Goal: Task Accomplishment & Management: Complete application form

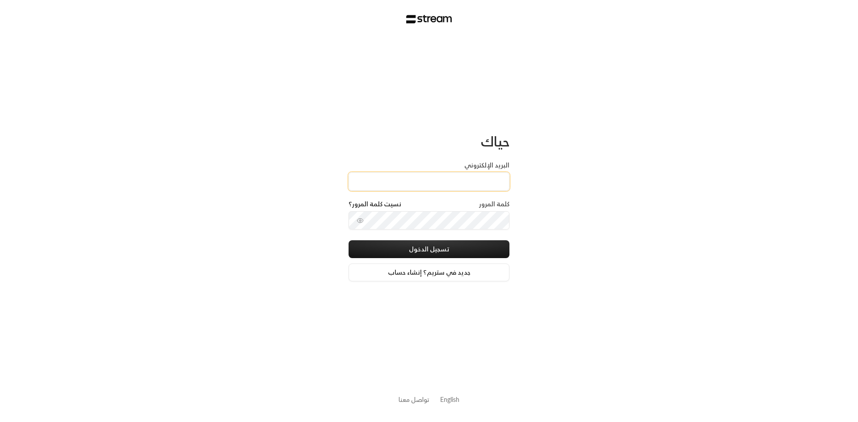
click at [485, 185] on input "البريد الإلكتروني" at bounding box center [429, 182] width 161 height 18
type input "hassan.alshakhs@gmail.com"
drag, startPoint x: 405, startPoint y: 187, endPoint x: 518, endPoint y: 173, distance: 114.3
click at [518, 173] on div "حياك البريد الإلكتروني hassan.alshakhs@gmail.com كلمة المرور نسيت كلمة المرور؟ …" at bounding box center [429, 211] width 858 height 422
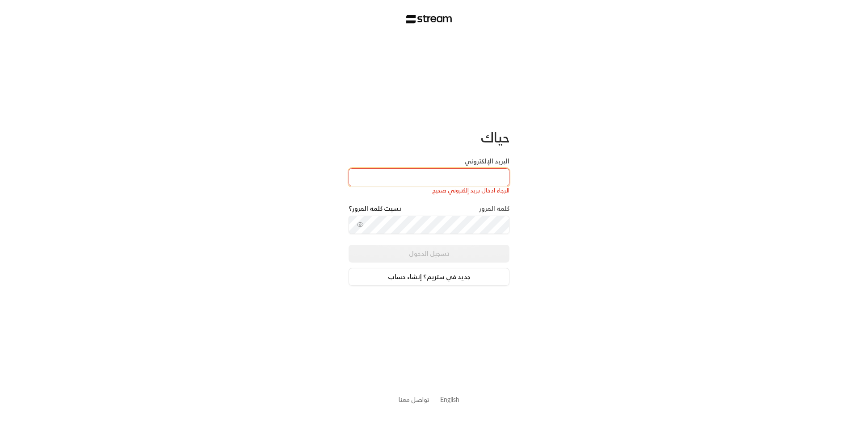
click at [495, 175] on input "البريد الإلكتروني" at bounding box center [429, 177] width 161 height 18
type input "[EMAIL_ADDRESS][DOMAIN_NAME]"
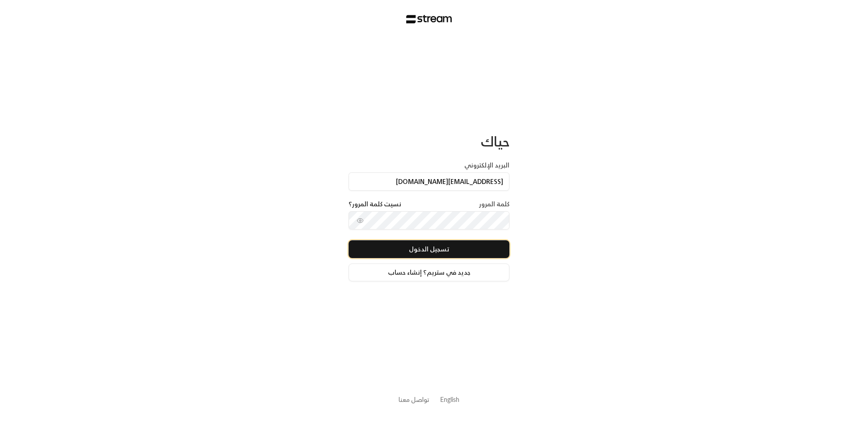
click at [444, 248] on button "تسجيل الدخول" at bounding box center [429, 249] width 161 height 18
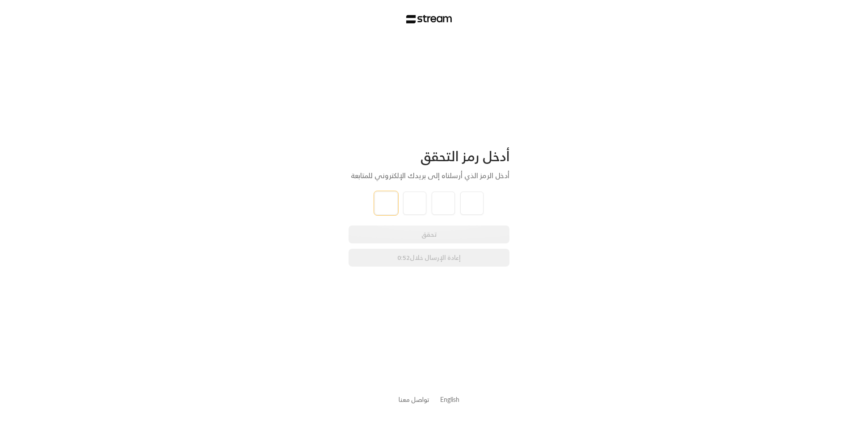
click at [387, 199] on input "tel" at bounding box center [386, 203] width 23 height 23
type input "4"
type input "9"
type input "4"
type input "3"
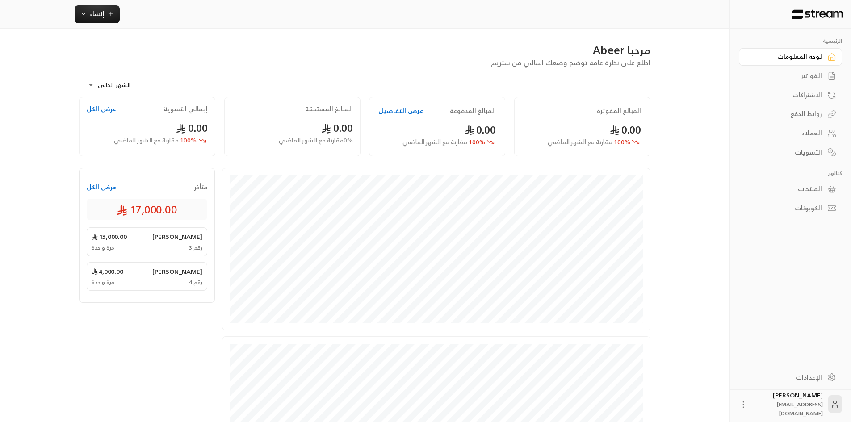
click at [812, 76] on div "الفواتير" at bounding box center [786, 76] width 72 height 9
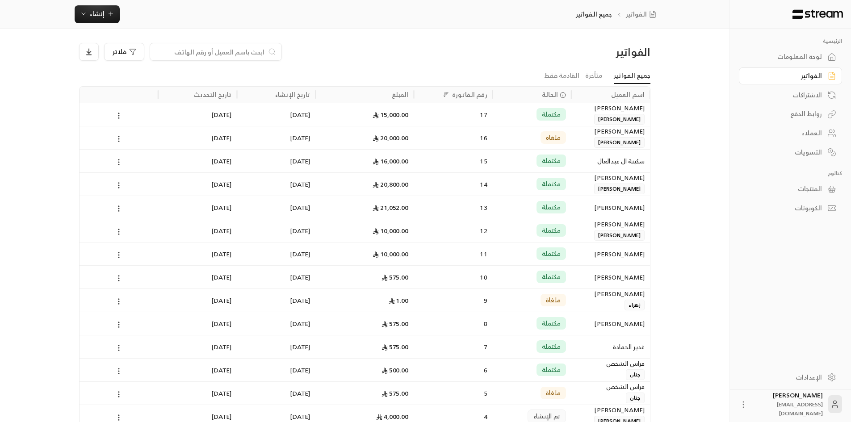
click at [815, 57] on div "لوحة المعلومات" at bounding box center [786, 56] width 72 height 9
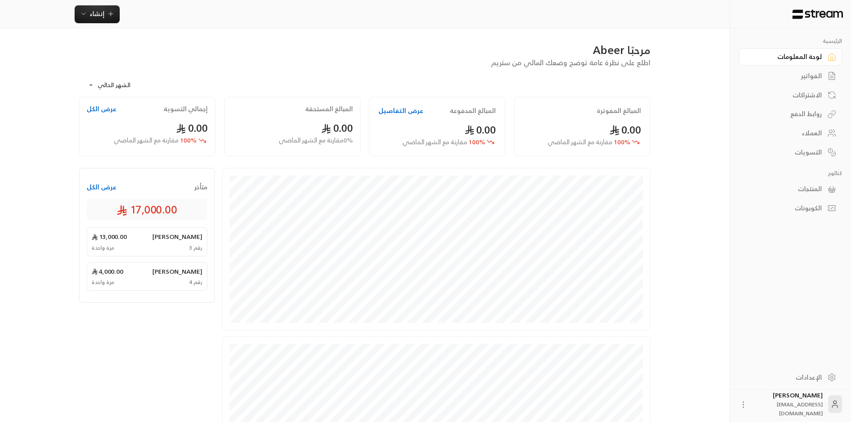
click at [808, 113] on div "روابط الدفع" at bounding box center [786, 113] width 72 height 9
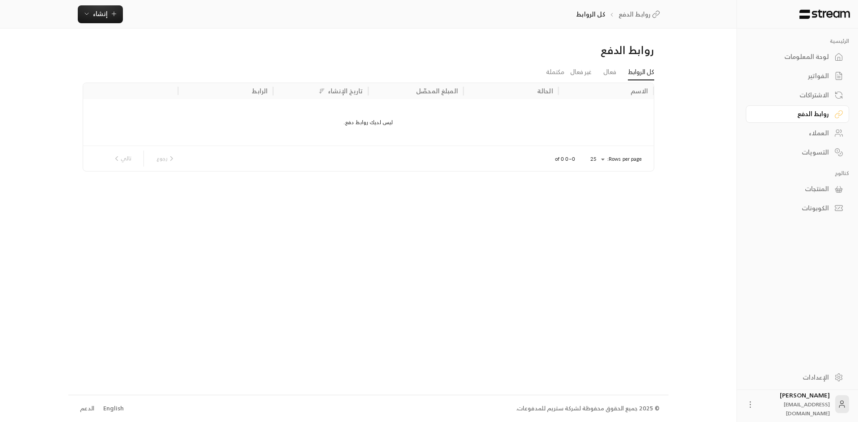
click at [820, 190] on div "المنتجات" at bounding box center [793, 189] width 72 height 9
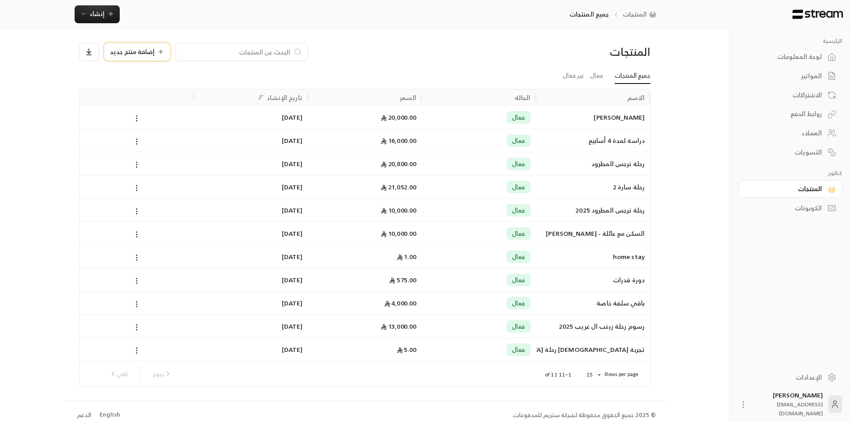
click at [146, 55] on span "إضافة منتج جديد" at bounding box center [132, 52] width 45 height 6
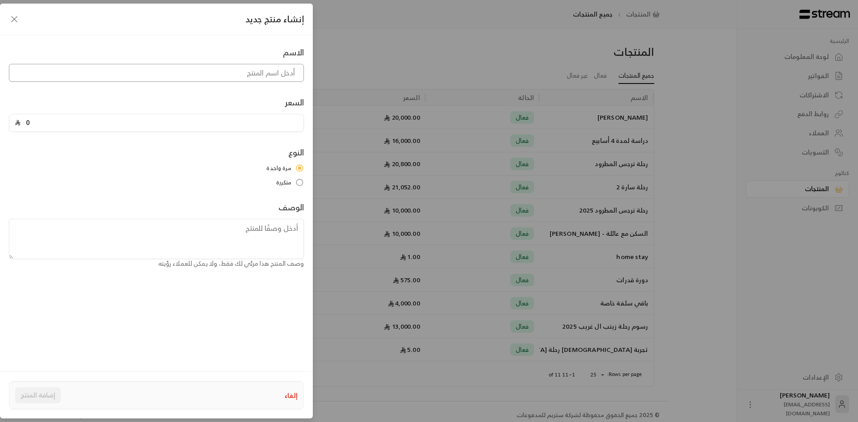
click at [168, 71] on input at bounding box center [156, 73] width 295 height 18
type input "رحلة [PERSON_NAME]"
drag, startPoint x: 178, startPoint y: 121, endPoint x: 177, endPoint y: 113, distance: 8.1
click at [179, 118] on input "0" at bounding box center [160, 122] width 278 height 17
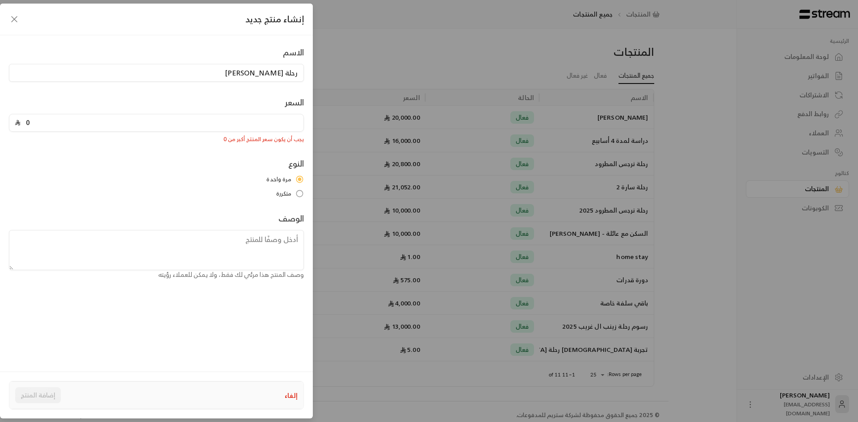
drag, startPoint x: 32, startPoint y: 122, endPoint x: 7, endPoint y: 121, distance: 25.5
click at [7, 121] on div "السعر 0 يجب أن يكون سعر المنتج أكبر من 0" at bounding box center [156, 119] width 304 height 47
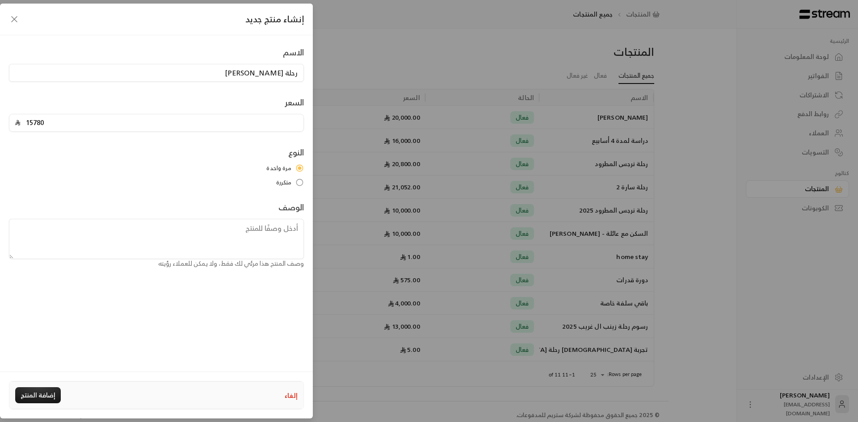
type input "15780"
click at [178, 238] on textarea at bounding box center [156, 239] width 295 height 40
type textarea "التذكرة ذهاب و عودة + نصف الرسوم ل3 اشهر"
click at [41, 393] on button "إضافة المنتج" at bounding box center [38, 395] width 46 height 16
type input "0"
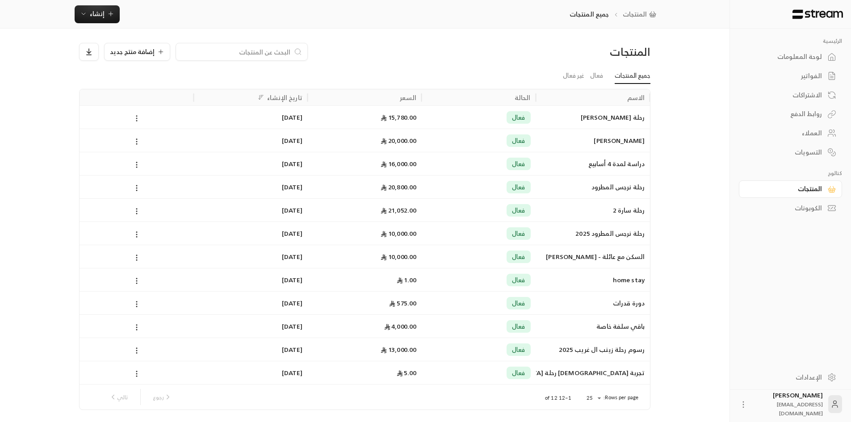
click at [135, 119] on icon at bounding box center [137, 118] width 8 height 8
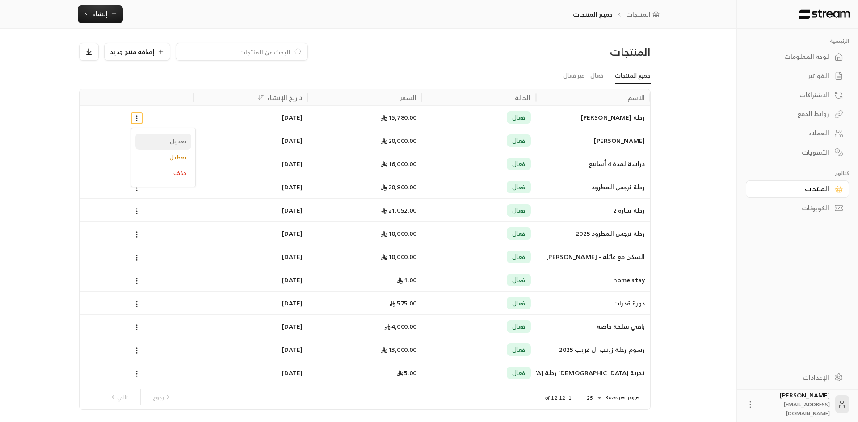
click at [166, 144] on li "تعديل" at bounding box center [163, 142] width 56 height 16
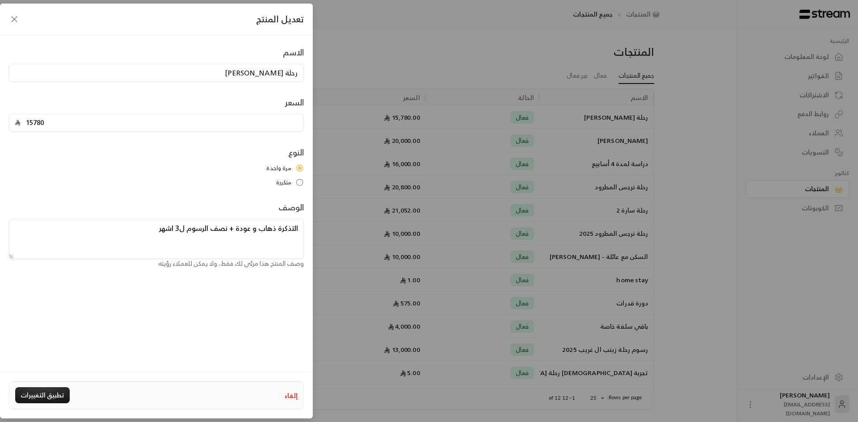
click at [12, 16] on icon "button" at bounding box center [14, 19] width 11 height 11
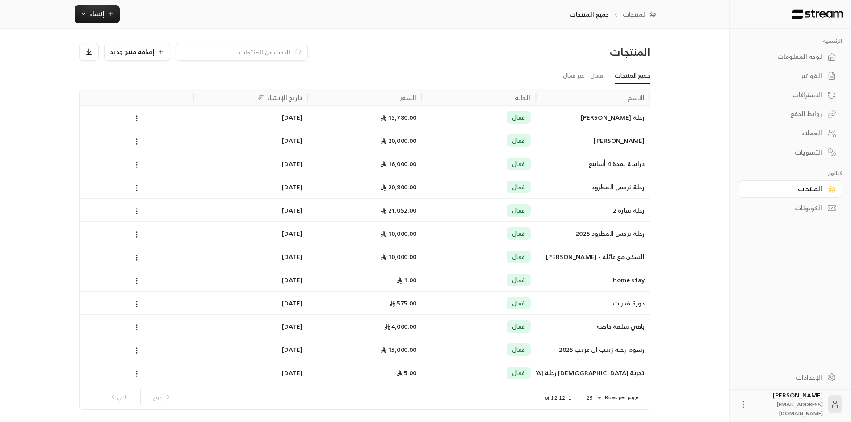
drag, startPoint x: 653, startPoint y: 25, endPoint x: 811, endPoint y: 77, distance: 166.2
click at [811, 77] on div "الفواتير" at bounding box center [786, 76] width 72 height 9
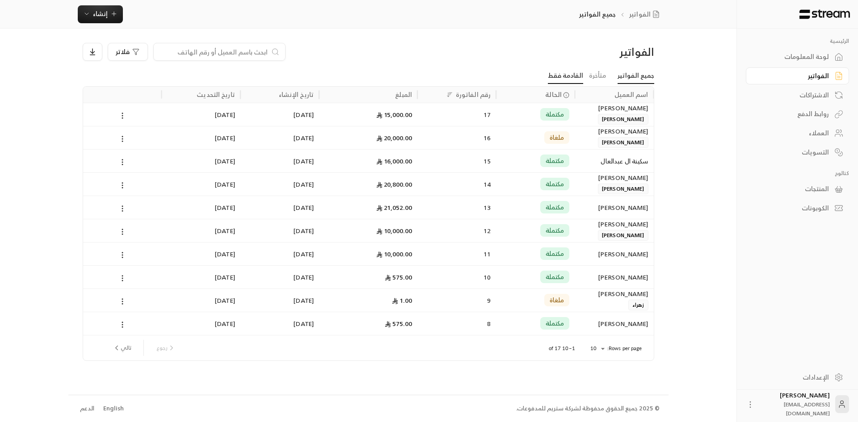
click at [583, 79] on link "القادمة فقط" at bounding box center [565, 76] width 35 height 16
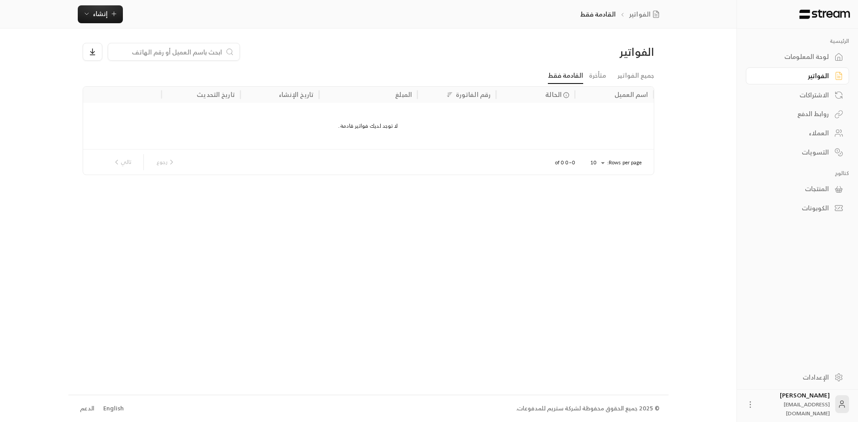
click at [813, 95] on div "الاشتراكات" at bounding box center [793, 95] width 72 height 9
click at [807, 115] on div "روابط الدفع" at bounding box center [793, 113] width 72 height 9
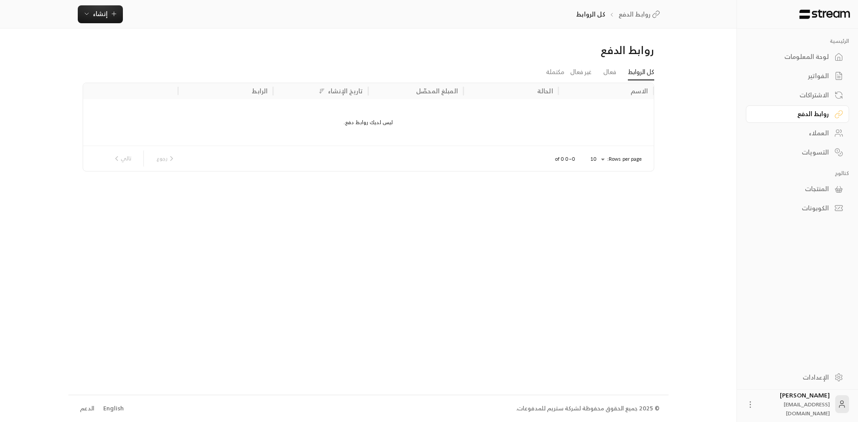
click at [811, 132] on div "العملاء" at bounding box center [793, 133] width 72 height 9
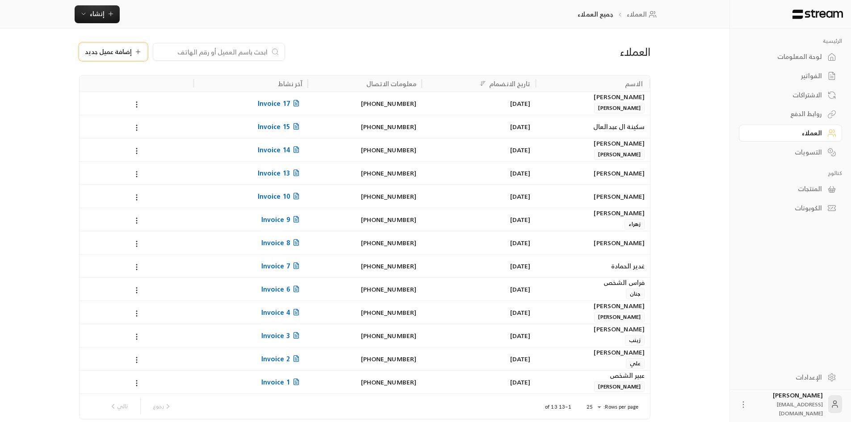
click at [121, 52] on span "إضافة عميل جديد" at bounding box center [108, 52] width 47 height 6
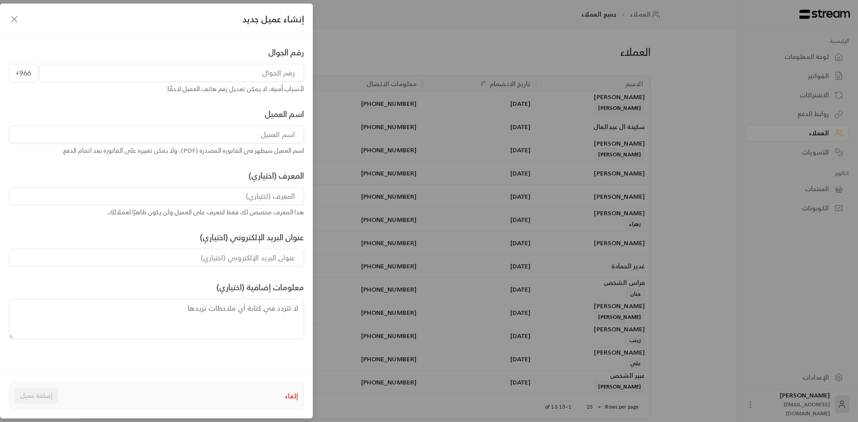
click at [224, 76] on input "tel" at bounding box center [171, 73] width 265 height 18
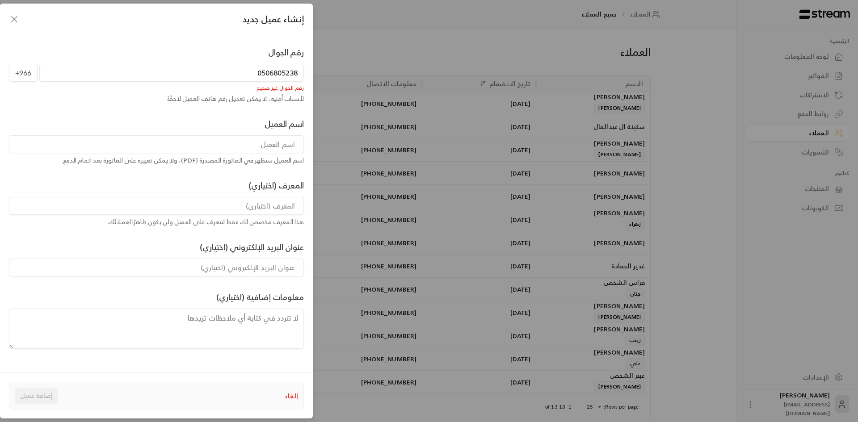
click at [259, 73] on input "0506805238" at bounding box center [171, 73] width 265 height 18
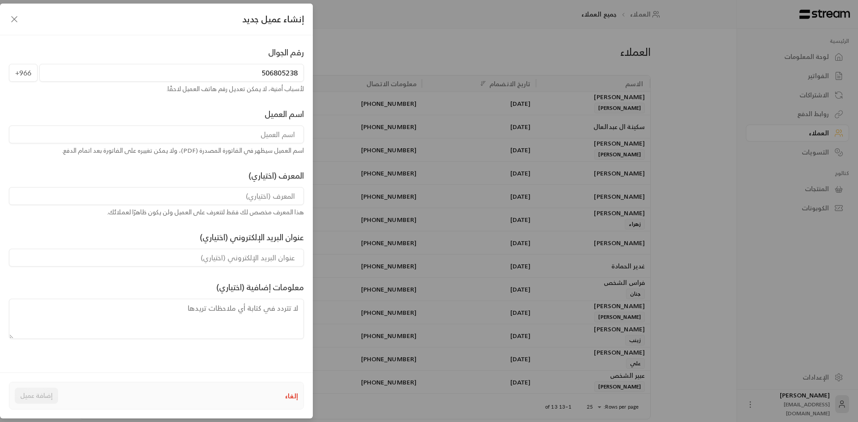
type input "506805238"
click at [258, 137] on input at bounding box center [156, 135] width 295 height 18
type input "رحلة [PERSON_NAME]"
click at [234, 200] on input at bounding box center [156, 196] width 295 height 18
drag, startPoint x: 220, startPoint y: 256, endPoint x: 220, endPoint y: 261, distance: 4.9
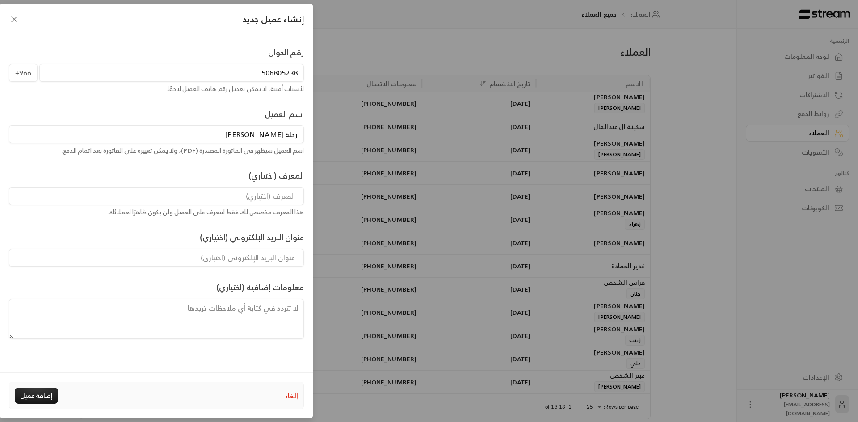
click at [220, 256] on input at bounding box center [156, 258] width 295 height 18
type input "rawabigulf6@gmail.com"
drag, startPoint x: 206, startPoint y: 258, endPoint x: 330, endPoint y: 249, distance: 124.1
click at [330, 249] on div "إنشاء عميل جديد رقم الجوال +966 506805238 لأسباب أمنية، لا يمكن تعديل رقم هاتف …" at bounding box center [429, 211] width 858 height 422
click at [39, 396] on button "إضافة عميل" at bounding box center [36, 396] width 43 height 16
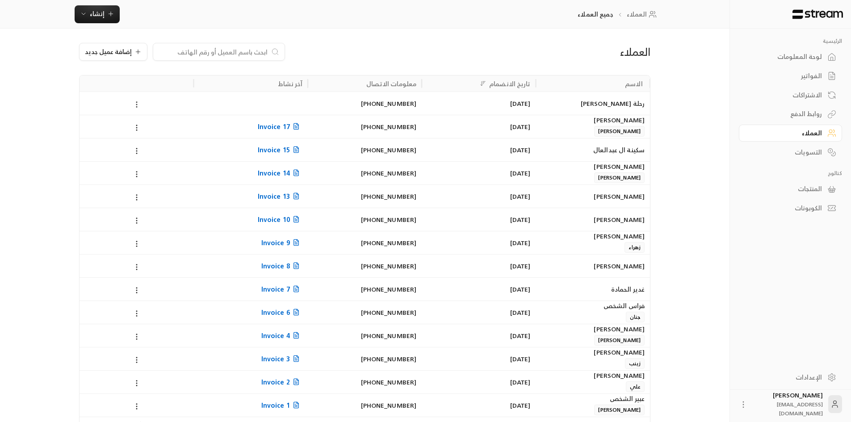
click at [135, 104] on icon at bounding box center [137, 105] width 8 height 8
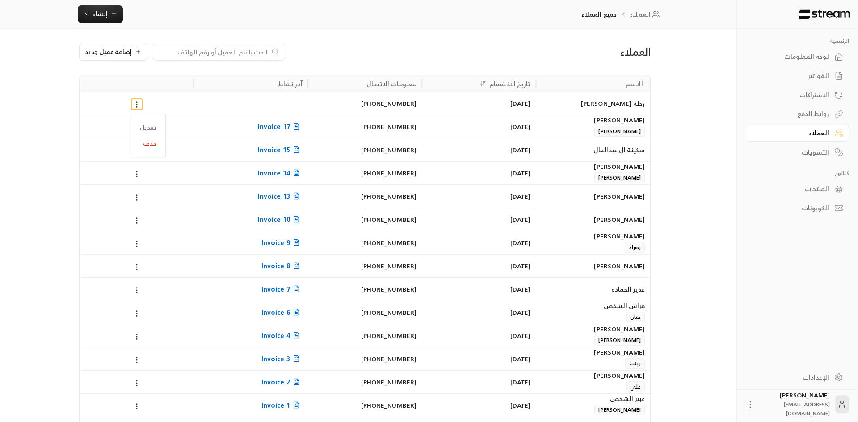
click at [166, 102] on div at bounding box center [429, 211] width 858 height 422
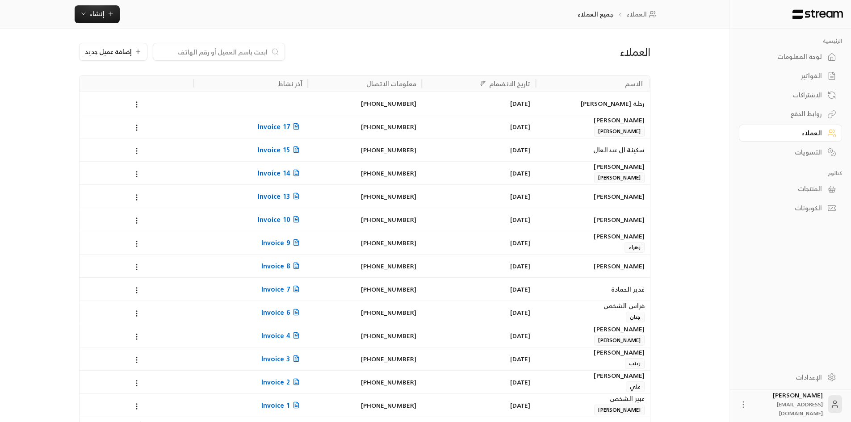
click at [139, 103] on icon at bounding box center [137, 105] width 8 height 8
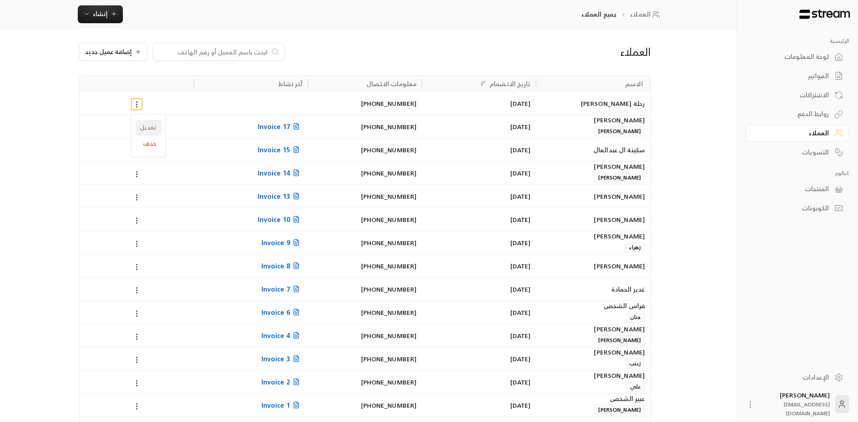
click at [141, 125] on li "تعديل" at bounding box center [148, 128] width 26 height 16
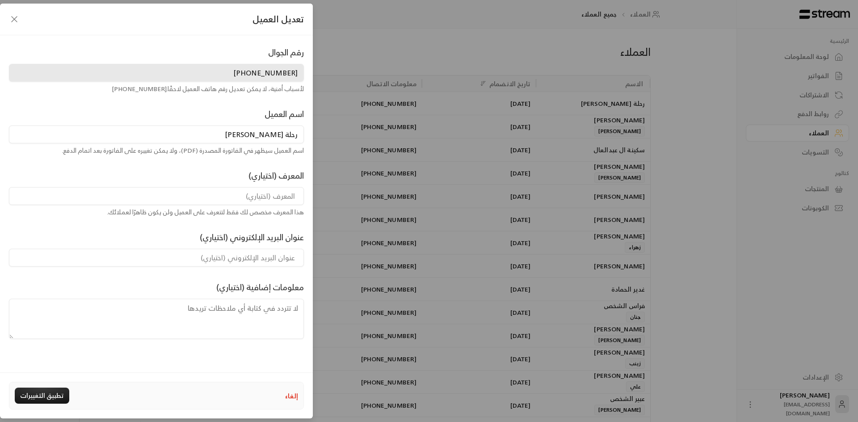
click at [14, 23] on icon "button" at bounding box center [14, 19] width 11 height 11
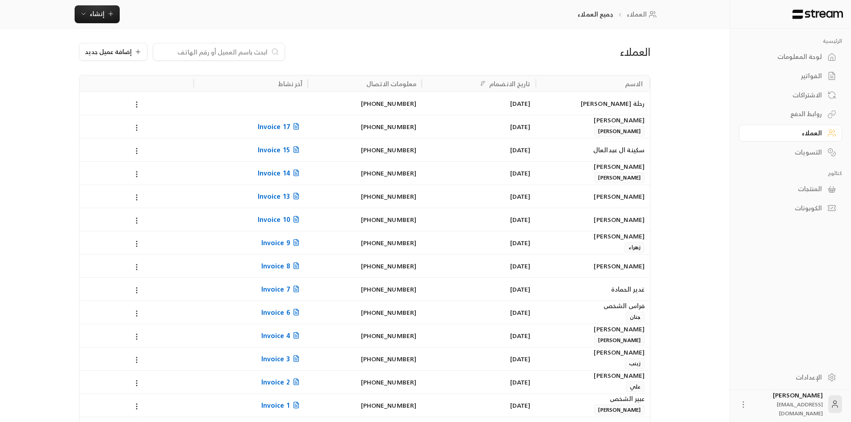
click at [811, 114] on div "روابط الدفع" at bounding box center [786, 113] width 72 height 9
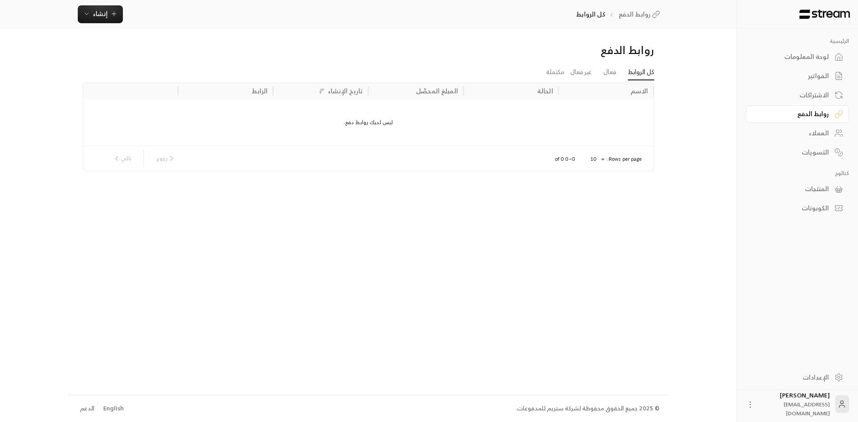
click at [810, 72] on div "الفواتير" at bounding box center [793, 76] width 72 height 9
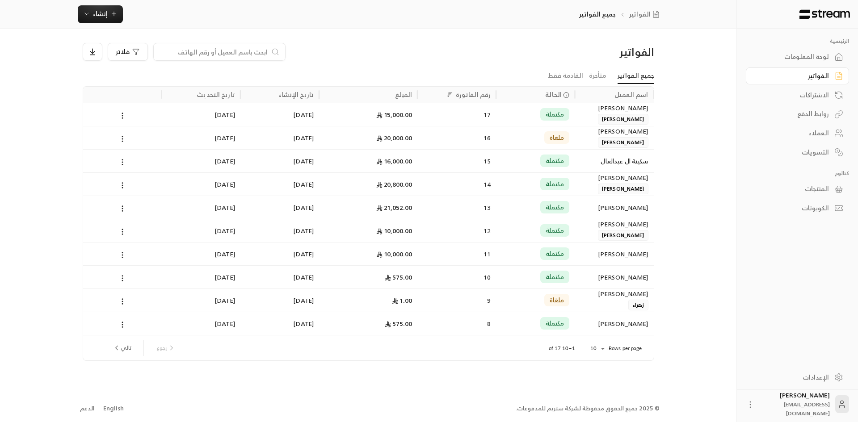
click at [215, 48] on input at bounding box center [213, 52] width 109 height 10
click at [268, 52] on div at bounding box center [219, 52] width 132 height 18
click at [821, 132] on div "العملاء" at bounding box center [793, 133] width 72 height 9
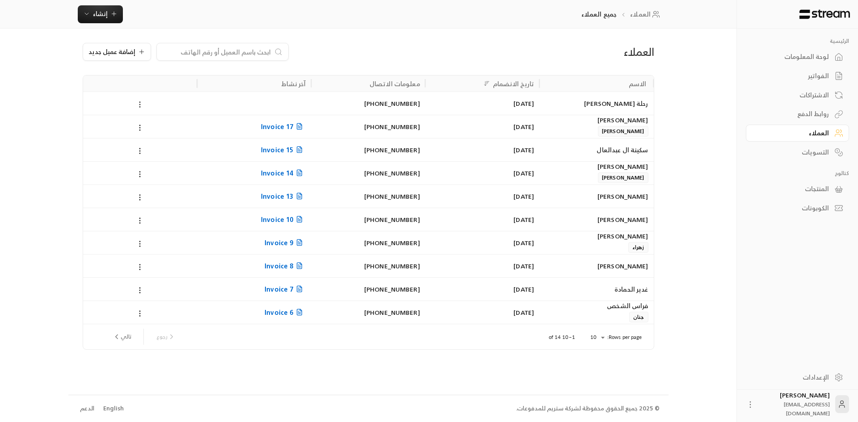
click at [140, 104] on icon at bounding box center [140, 105] width 8 height 8
click at [155, 126] on li "تعديل" at bounding box center [152, 128] width 26 height 16
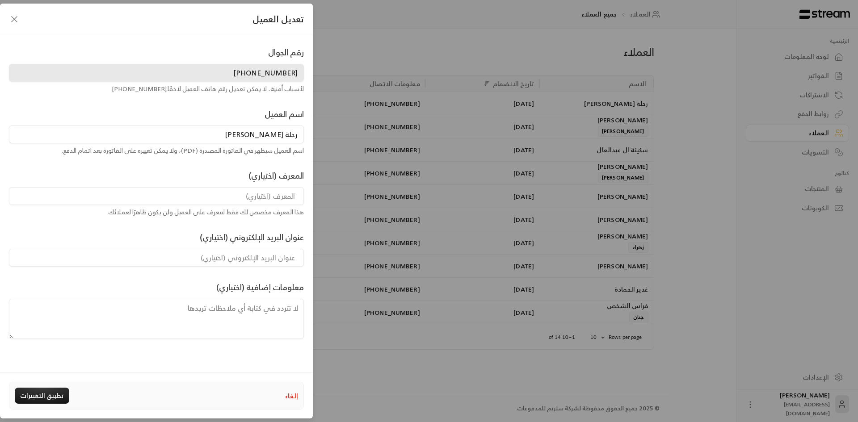
click at [363, 48] on div "تعديل العميل رقم الجوال +966506805238 لأسباب أمنية، لا يمكن تعديل رقم هاتف العم…" at bounding box center [429, 211] width 858 height 422
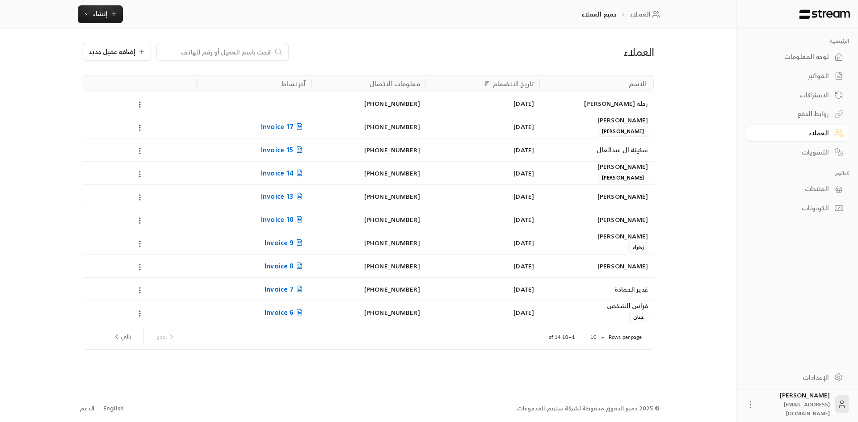
click at [823, 77] on div "الفواتير" at bounding box center [793, 76] width 72 height 9
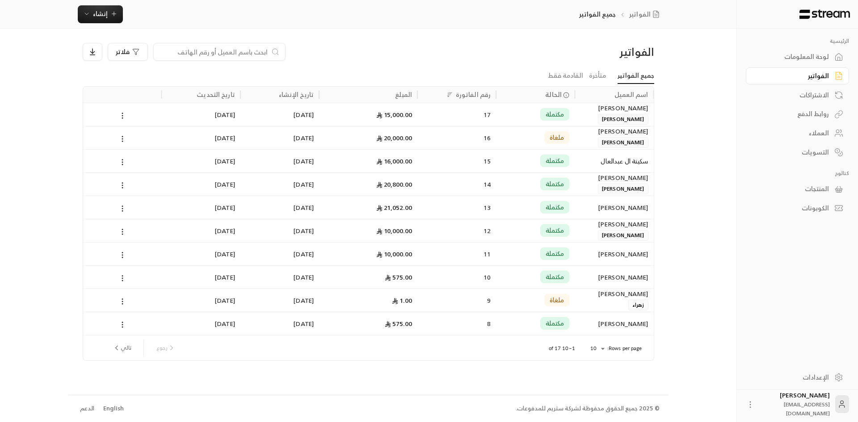
click at [744, 131] on div "الرئيسية لوحة المعلومات الفواتير الاشتراكات روابط الدفع العملاء التسويات كتالوج…" at bounding box center [797, 123] width 121 height 188
click at [812, 55] on div "لوحة المعلومات" at bounding box center [793, 56] width 72 height 9
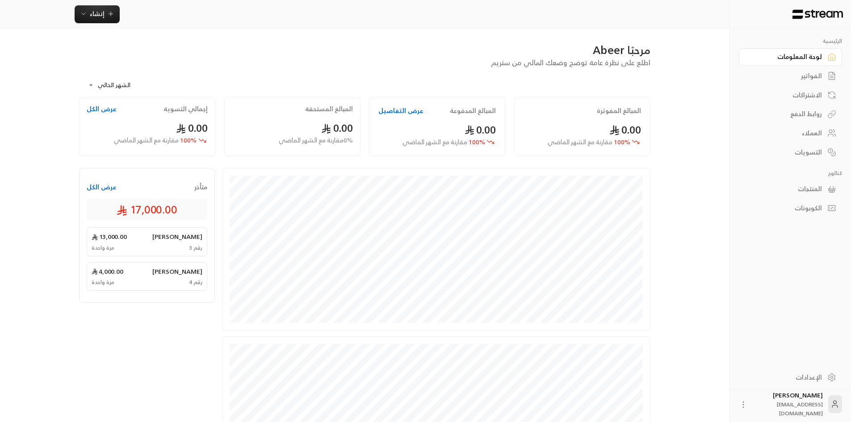
click at [820, 78] on div "الفواتير" at bounding box center [786, 76] width 72 height 9
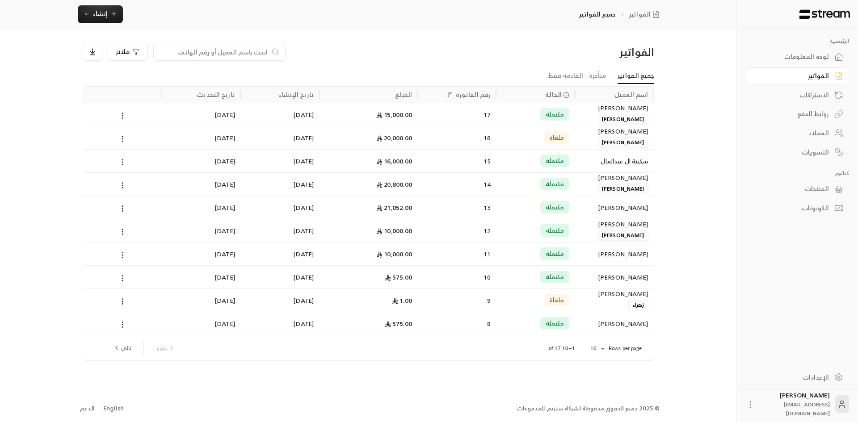
click at [809, 113] on div "روابط الدفع" at bounding box center [793, 113] width 72 height 9
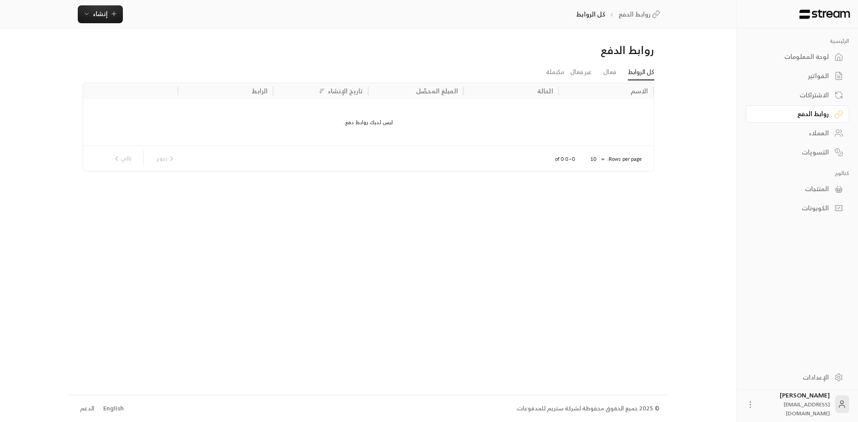
click at [822, 132] on div "العملاء" at bounding box center [793, 133] width 72 height 9
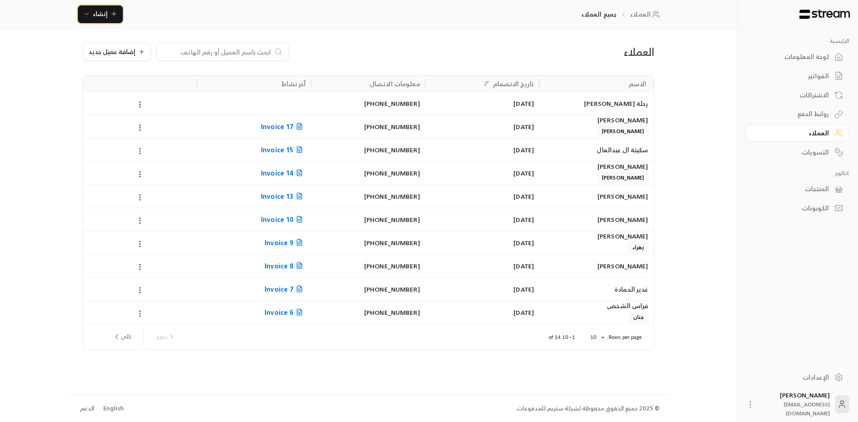
click at [108, 16] on span "إنشاء" at bounding box center [100, 13] width 34 height 11
click at [176, 50] on div "إنشاء فاتورة مرة واحدة بسهولة للمعاملات السريعة." at bounding box center [144, 56] width 113 height 18
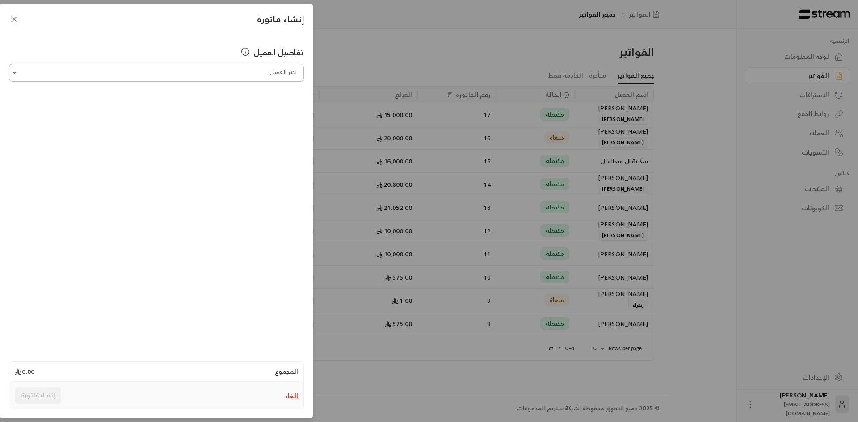
click at [140, 76] on input "اختر العميل" at bounding box center [156, 73] width 295 height 16
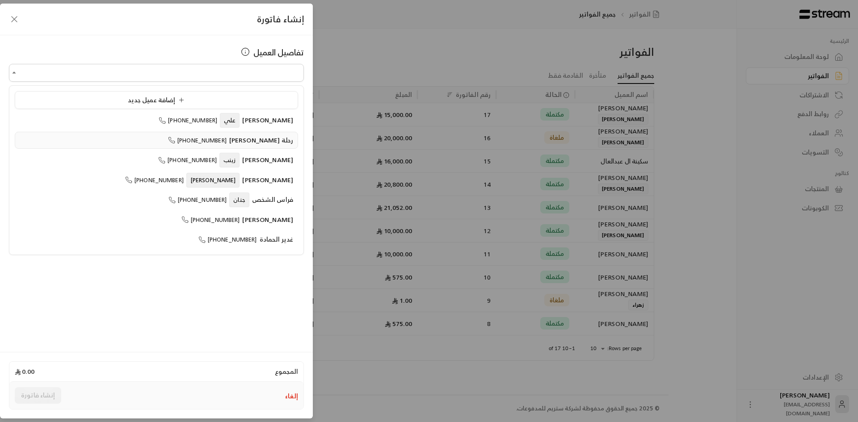
click at [227, 139] on span "+966506805238" at bounding box center [197, 140] width 59 height 10
type input "**********"
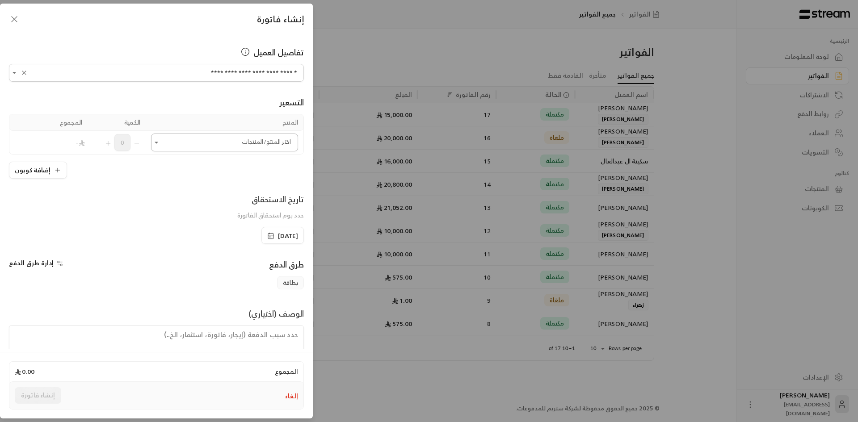
click at [158, 142] on icon "Open" at bounding box center [157, 143] width 4 height 2
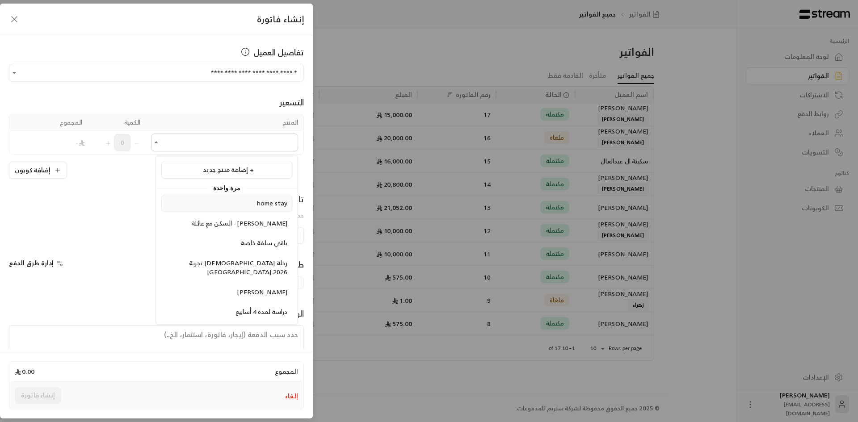
click at [212, 206] on div "home stay" at bounding box center [226, 203] width 121 height 9
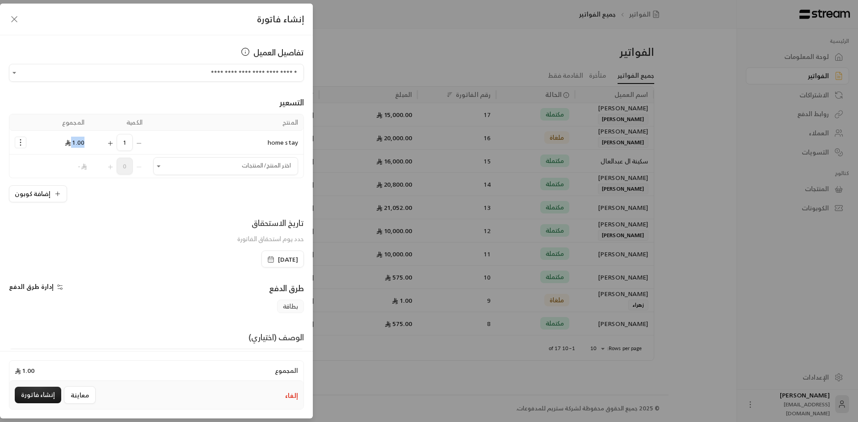
drag, startPoint x: 63, startPoint y: 143, endPoint x: 88, endPoint y: 144, distance: 25.9
click at [88, 144] on td "1.00" at bounding box center [61, 143] width 58 height 24
click at [25, 143] on icon "Selected Products" at bounding box center [20, 142] width 9 height 9
click at [45, 168] on span "إضافة كوبون" at bounding box center [55, 165] width 33 height 10
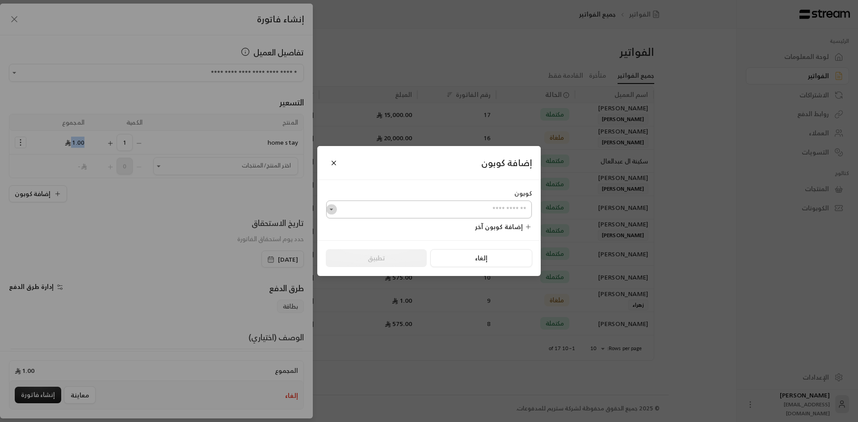
click at [327, 210] on icon "Open" at bounding box center [331, 209] width 9 height 9
click at [332, 166] on button "Close" at bounding box center [334, 163] width 16 height 16
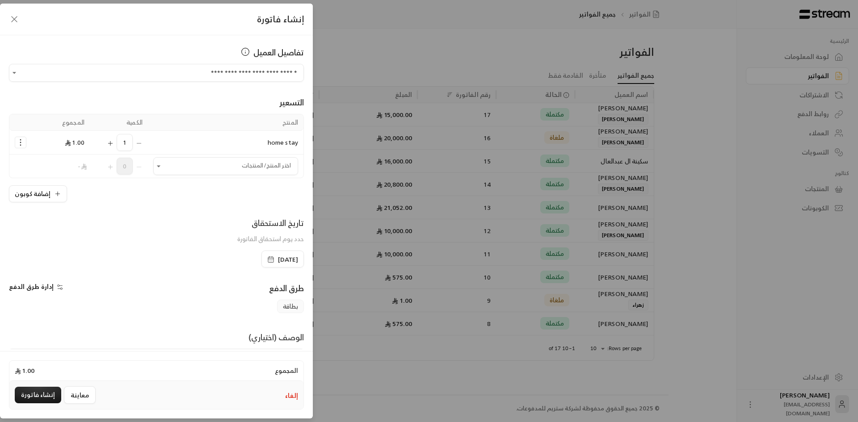
click at [175, 197] on div "إضافة كوبون" at bounding box center [156, 193] width 295 height 17
click at [112, 143] on icon "Selected Products" at bounding box center [110, 143] width 4 height 0
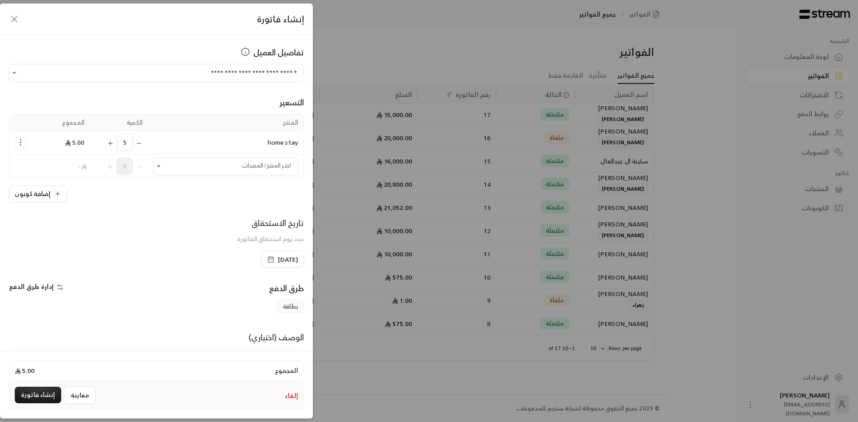
click at [112, 143] on icon "Selected Products" at bounding box center [110, 143] width 4 height 0
click at [143, 144] on icon "Selected Products" at bounding box center [138, 143] width 7 height 7
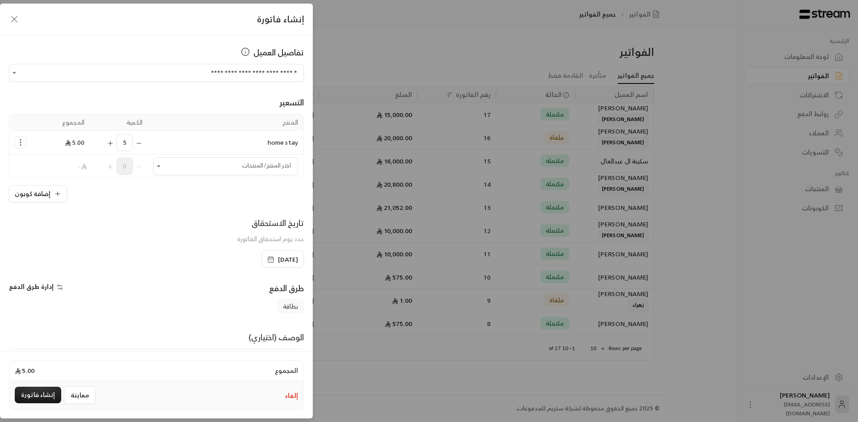
click at [143, 144] on icon "Selected Products" at bounding box center [138, 143] width 7 height 7
click at [143, 144] on div "2" at bounding box center [118, 142] width 47 height 17
click at [143, 144] on div "1" at bounding box center [118, 142] width 47 height 17
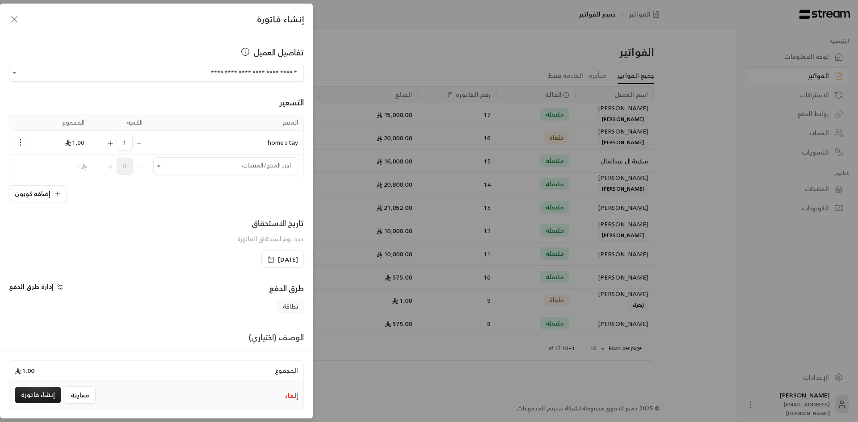
click at [188, 213] on div "**********" at bounding box center [156, 192] width 313 height 314
click at [163, 165] on icon "Open" at bounding box center [158, 166] width 9 height 9
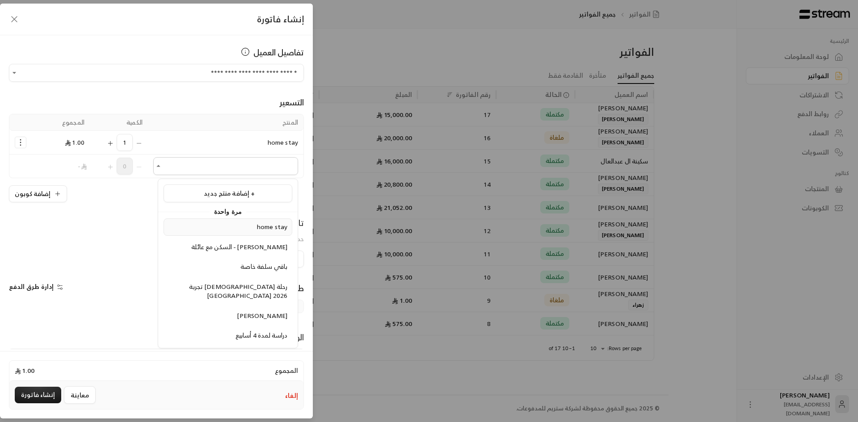
click at [216, 230] on div "home stay" at bounding box center [227, 227] width 119 height 9
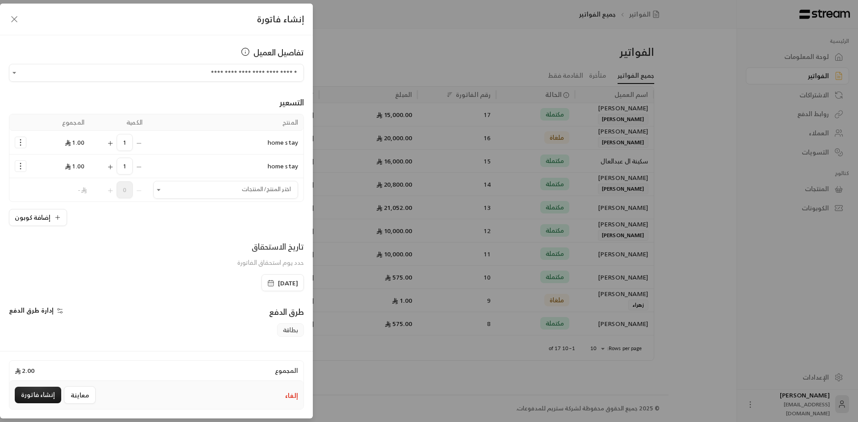
drag, startPoint x: 26, startPoint y: 166, endPoint x: 237, endPoint y: 218, distance: 217.2
click at [237, 218] on div "إضافة كوبون" at bounding box center [156, 217] width 295 height 17
click at [143, 167] on div "1" at bounding box center [118, 166] width 47 height 17
click at [21, 164] on circle "Selected Products" at bounding box center [20, 164] width 1 height 1
click at [52, 203] on span "إزالة المنتج" at bounding box center [59, 204] width 26 height 10
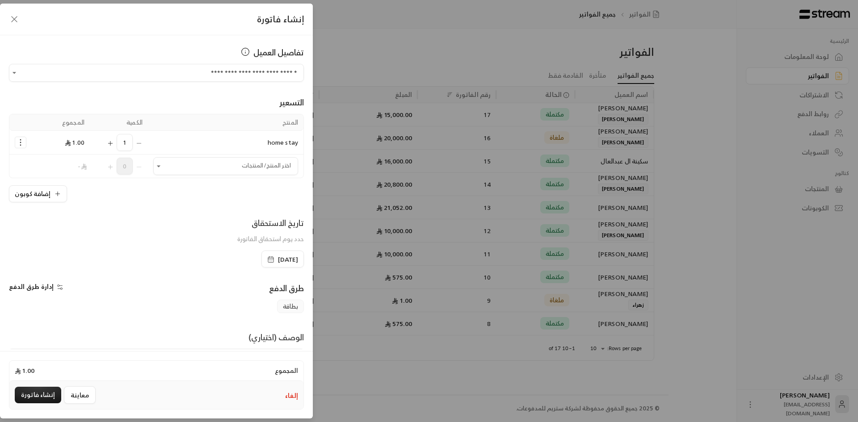
click at [125, 142] on span "1" at bounding box center [125, 142] width 16 height 17
drag, startPoint x: 131, startPoint y: 143, endPoint x: 122, endPoint y: 144, distance: 9.0
click at [122, 144] on span "1" at bounding box center [125, 142] width 16 height 17
click at [187, 144] on td "home stay" at bounding box center [226, 143] width 156 height 24
click at [40, 192] on button "إضافة كوبون" at bounding box center [38, 193] width 58 height 17
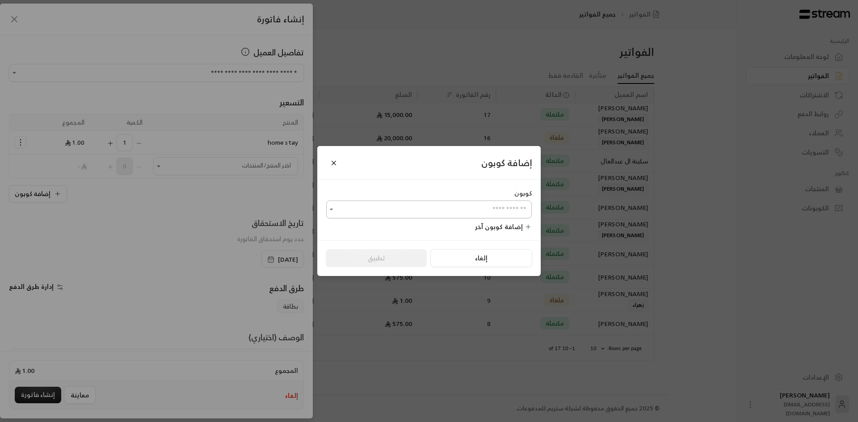
click at [417, 207] on input "اختر العميل" at bounding box center [429, 210] width 206 height 16
click at [338, 167] on button "Close" at bounding box center [334, 163] width 16 height 16
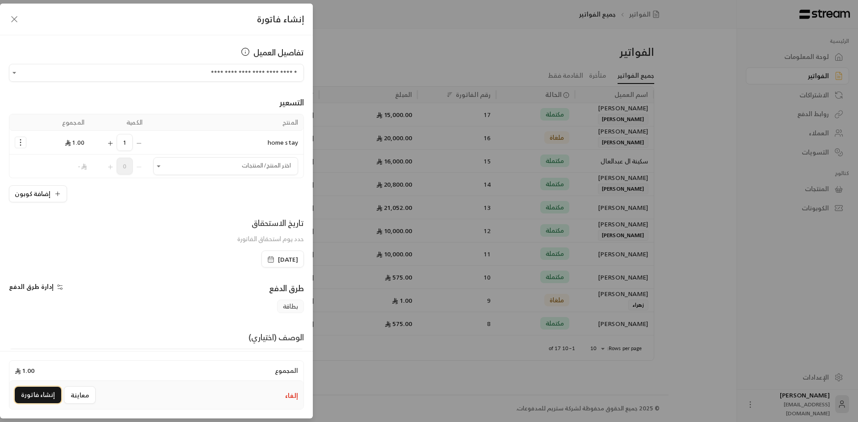
click at [21, 395] on button "إنشاء فاتورة" at bounding box center [38, 395] width 46 height 17
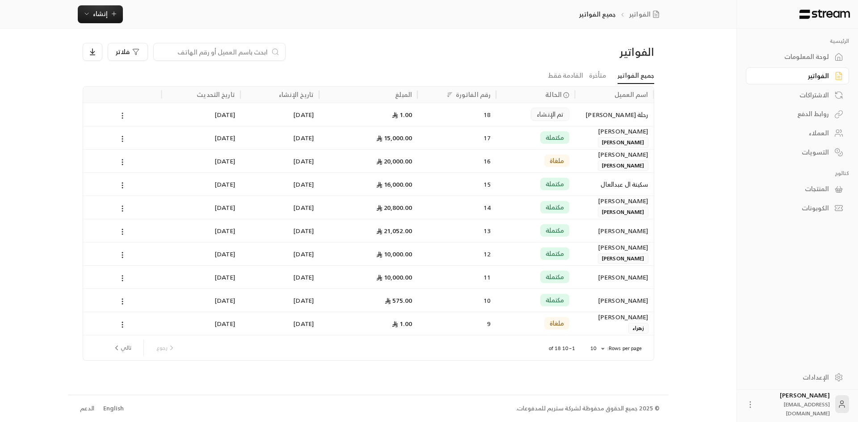
click at [123, 118] on icon at bounding box center [122, 116] width 8 height 8
click at [135, 144] on li "عرض" at bounding box center [132, 139] width 23 height 16
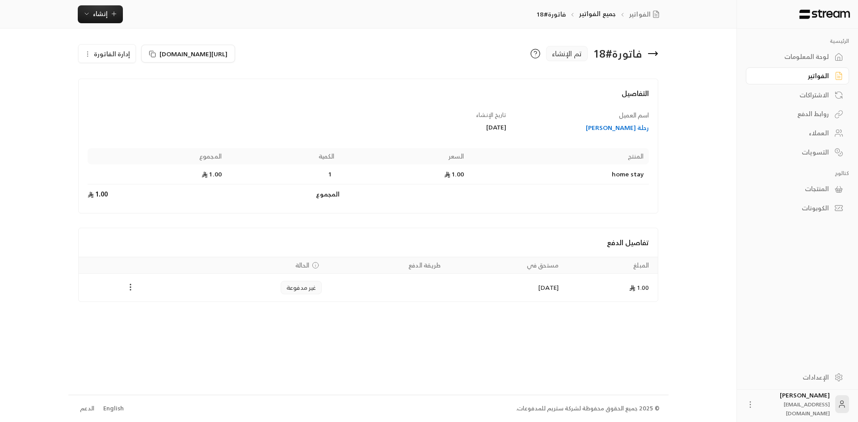
click at [131, 289] on icon "Payments" at bounding box center [130, 287] width 9 height 9
click at [92, 59] on div at bounding box center [429, 211] width 858 height 422
click at [90, 57] on icon "button" at bounding box center [87, 54] width 7 height 7
click at [113, 76] on link "تعديل" at bounding box center [111, 80] width 55 height 16
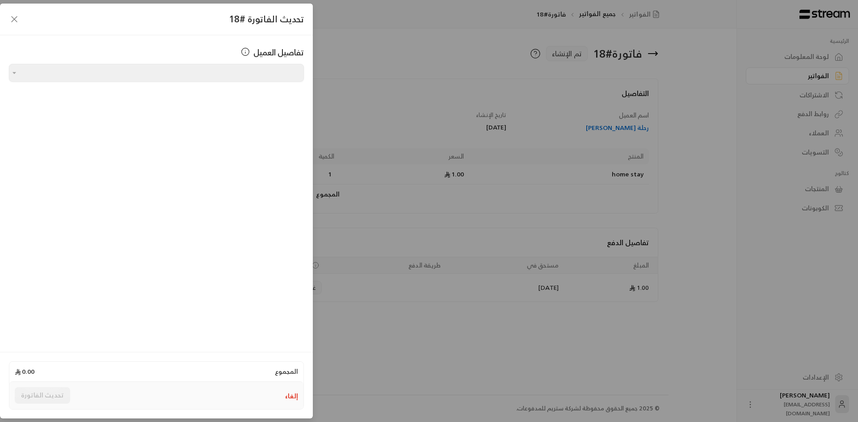
click at [11, 76] on div at bounding box center [14, 72] width 10 height 11
click at [12, 17] on icon "button" at bounding box center [14, 19] width 11 height 11
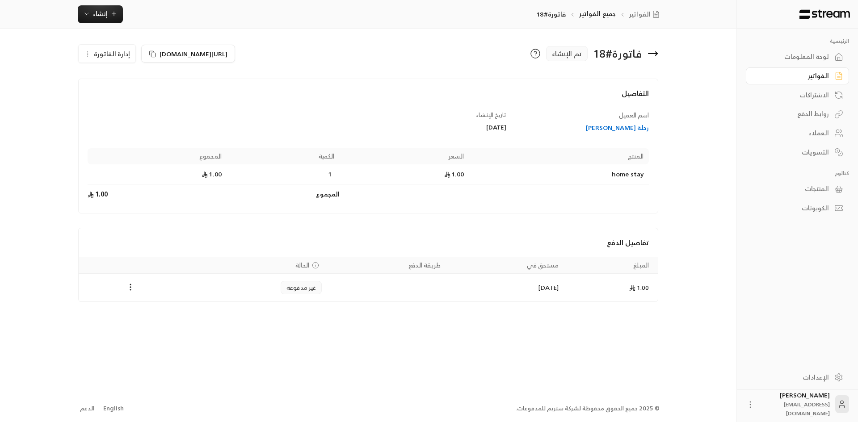
click at [655, 53] on icon at bounding box center [653, 53] width 11 height 11
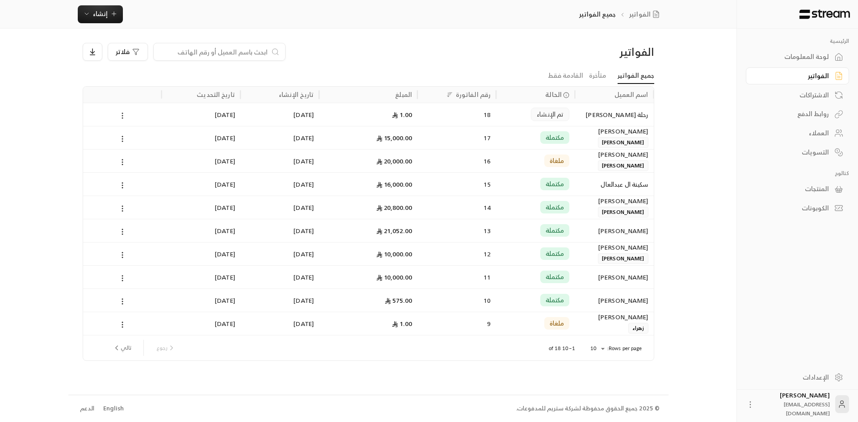
drag, startPoint x: 396, startPoint y: 116, endPoint x: 121, endPoint y: 119, distance: 274.9
click at [121, 119] on icon at bounding box center [122, 116] width 8 height 8
drag, startPoint x: 549, startPoint y: 112, endPoint x: 577, endPoint y: 110, distance: 27.8
click at [577, 110] on div at bounding box center [429, 211] width 858 height 422
click at [402, 116] on div "1.00" at bounding box center [368, 114] width 88 height 23
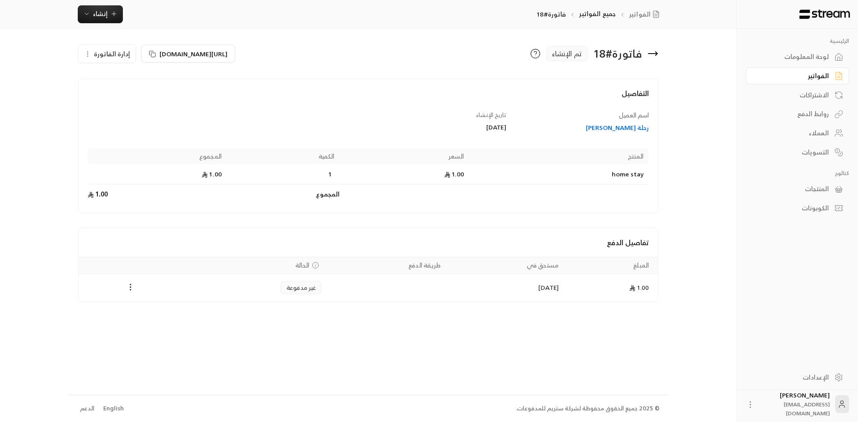
click at [90, 53] on icon "button" at bounding box center [87, 54] width 7 height 7
click at [114, 75] on link "تعديل" at bounding box center [111, 80] width 55 height 16
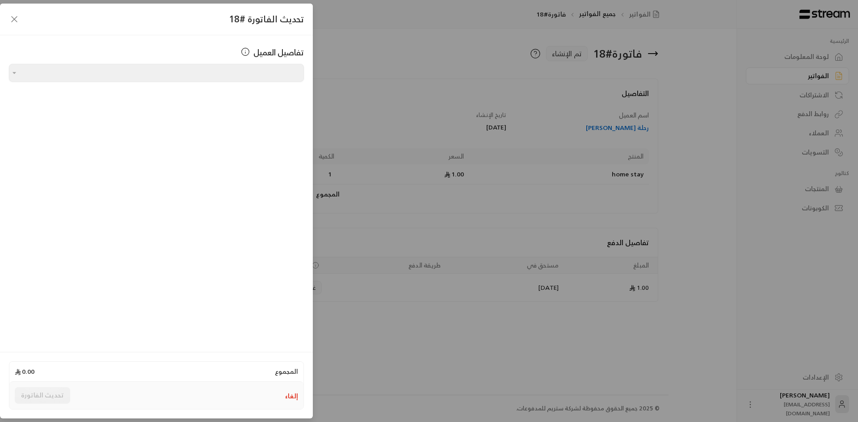
click at [14, 16] on icon "button" at bounding box center [14, 19] width 11 height 11
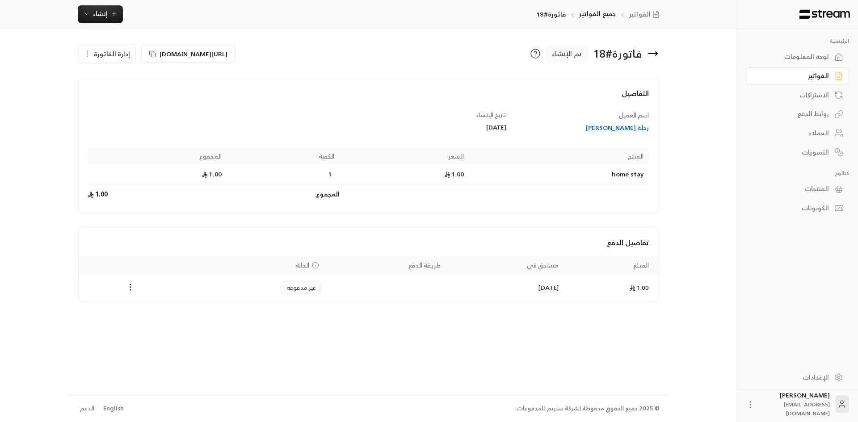
click at [810, 73] on div "الفواتير" at bounding box center [793, 76] width 72 height 9
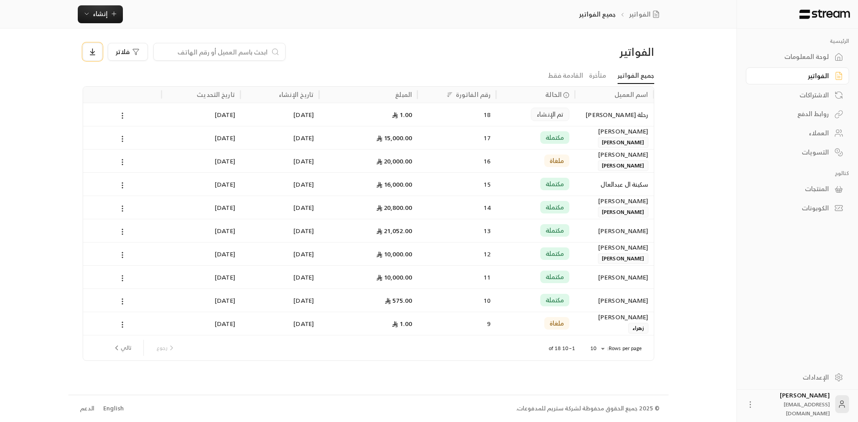
click at [93, 50] on icon at bounding box center [92, 52] width 8 height 8
click at [152, 80] on div at bounding box center [429, 211] width 858 height 422
click at [96, 14] on span "إنشاء" at bounding box center [100, 13] width 15 height 11
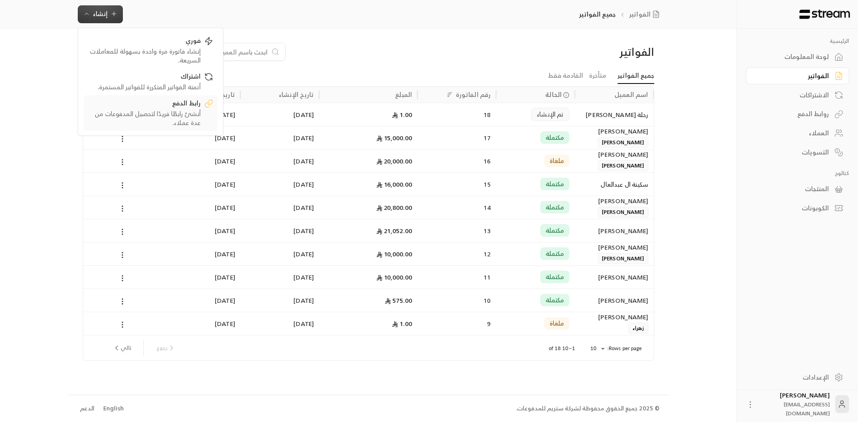
click at [187, 105] on div "رابط الدفع" at bounding box center [144, 104] width 113 height 11
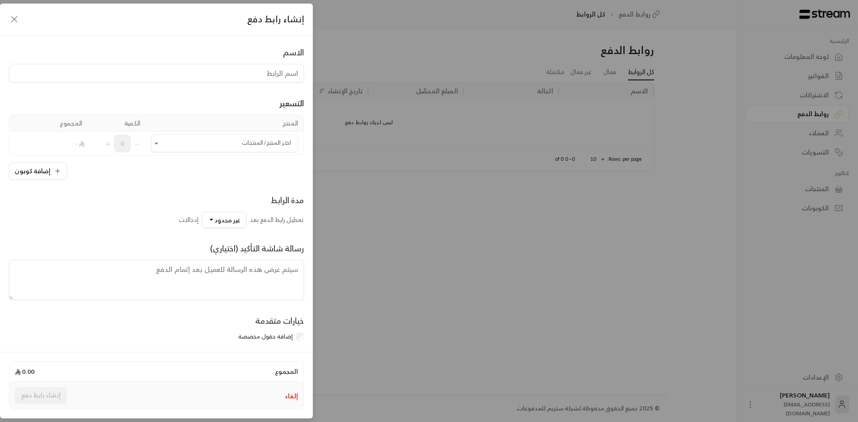
click at [187, 71] on input at bounding box center [156, 73] width 295 height 19
type input "رحلة [PERSON_NAME]"
click at [217, 135] on td "اختر المنتج/المنتجات اختر المنتج/المنتجات" at bounding box center [225, 143] width 158 height 23
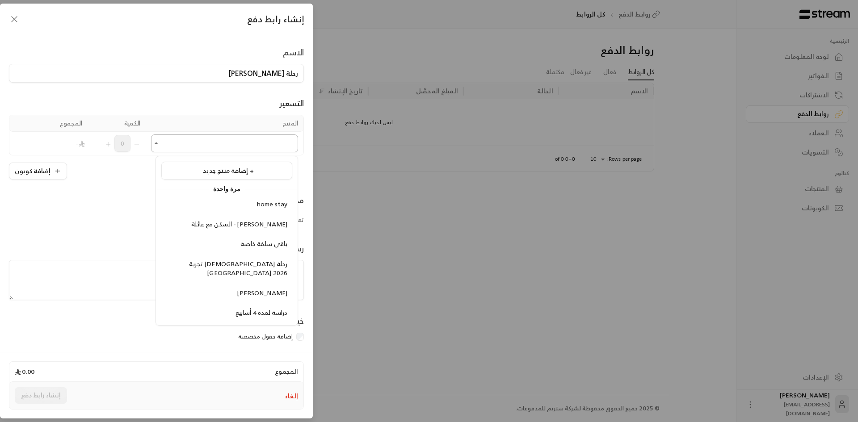
click at [218, 144] on input "اختر المنتج/المنتجات" at bounding box center [224, 144] width 147 height 16
click at [233, 174] on span "إضافة منتج جديد +" at bounding box center [228, 170] width 51 height 11
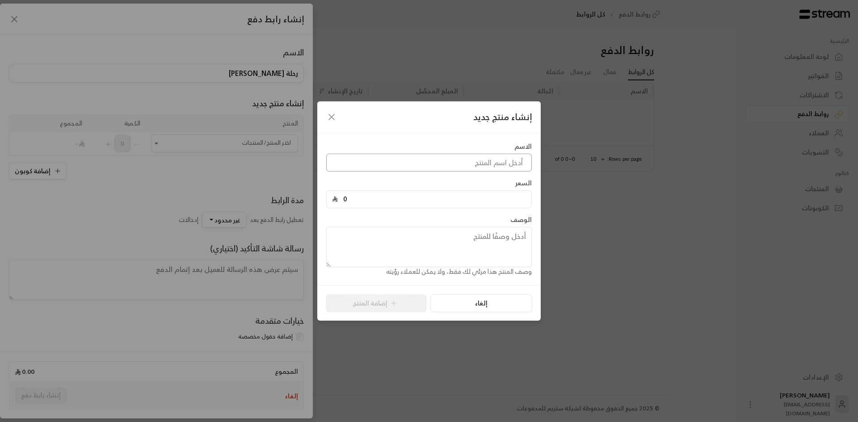
click at [471, 157] on input at bounding box center [429, 163] width 206 height 18
type input "رحلة [PERSON_NAME]"
click at [467, 203] on input "0" at bounding box center [432, 199] width 188 height 17
type input "15780"
click at [394, 301] on icon "submit" at bounding box center [393, 303] width 7 height 7
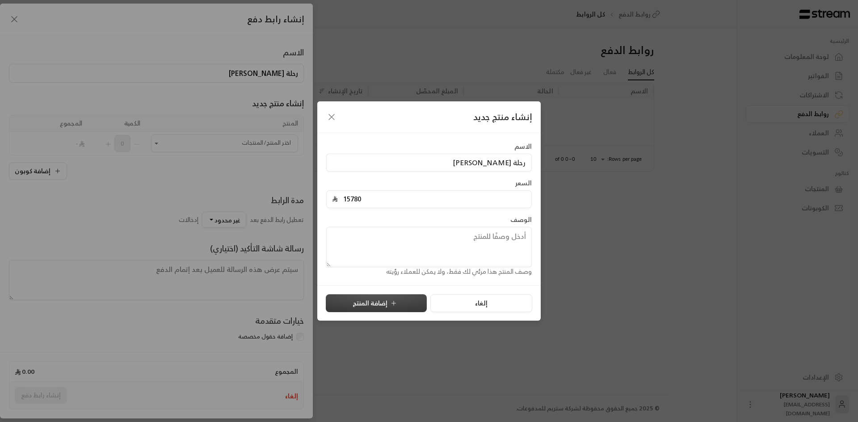
type input "0"
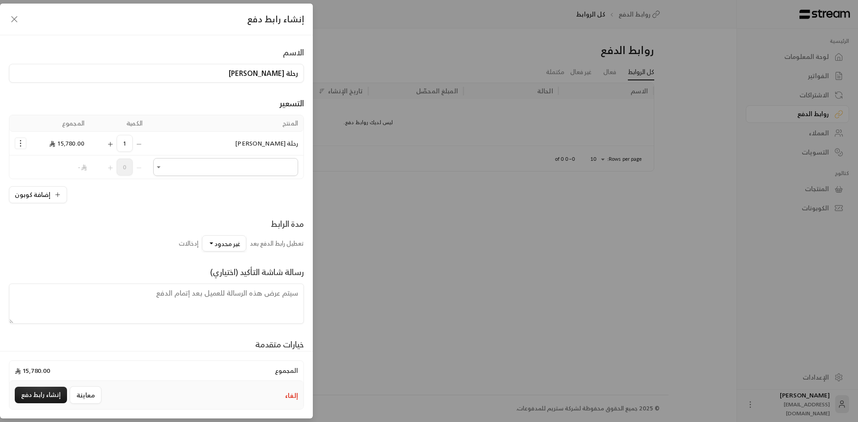
click at [107, 253] on div "رسالة شاشة التأكيد (اختياري)" at bounding box center [156, 288] width 295 height 72
click at [46, 403] on button "إنشاء رابط دفع" at bounding box center [41, 395] width 52 height 17
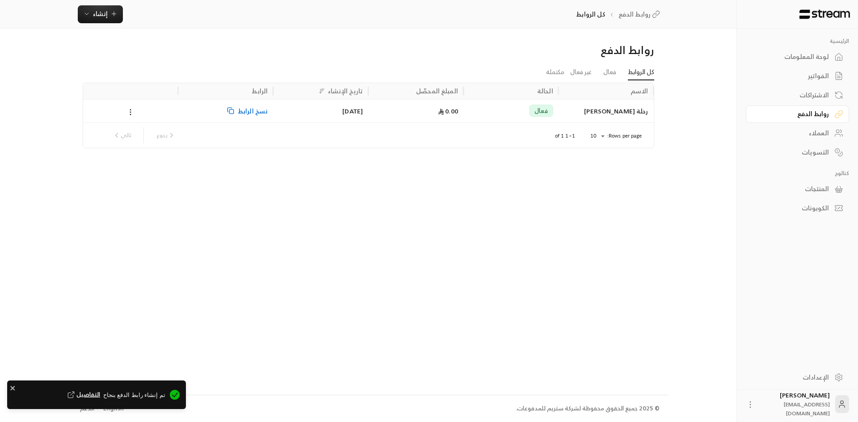
click at [401, 103] on div "0.00" at bounding box center [416, 111] width 84 height 23
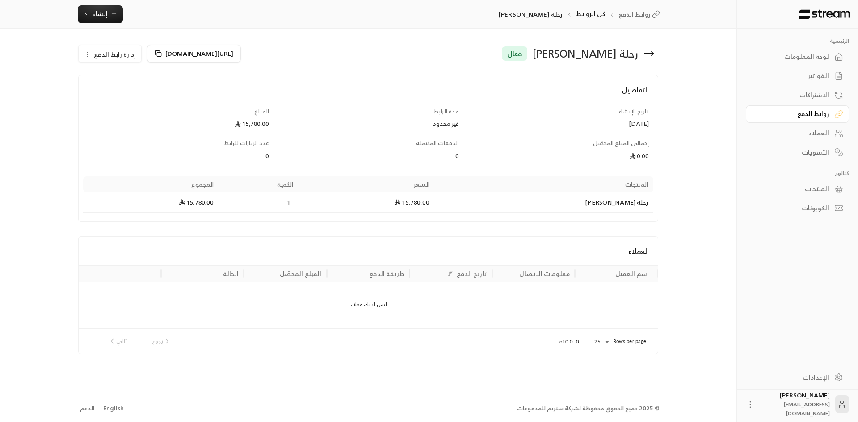
click at [90, 56] on icon "button" at bounding box center [87, 54] width 7 height 7
click at [51, 63] on div "الرئيسية لوحة المعلومات الفواتير الاشتراكات روابط الدفع العملاء التسويات كتالوج…" at bounding box center [429, 211] width 858 height 422
click at [810, 76] on div "الفواتير" at bounding box center [793, 76] width 72 height 9
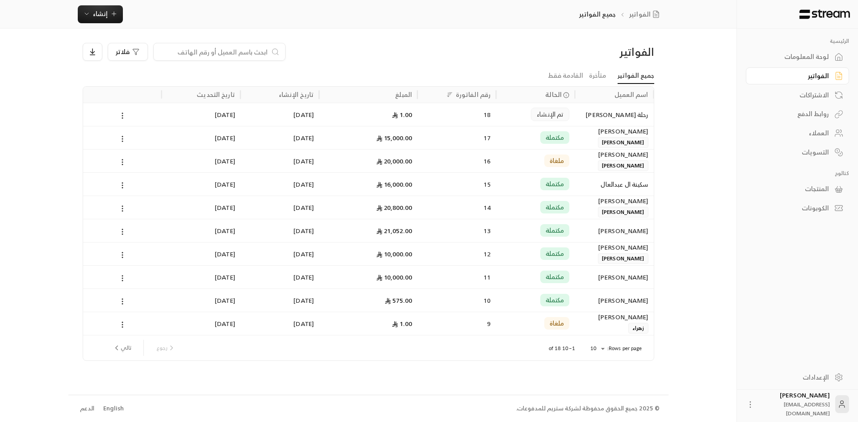
click at [849, 96] on div "الرئيسية لوحة المعلومات الفواتير الاشتراكات روابط الدفع العملاء التسويات كتالوج…" at bounding box center [797, 123] width 121 height 188
click at [834, 96] on link "الاشتراكات" at bounding box center [797, 94] width 103 height 17
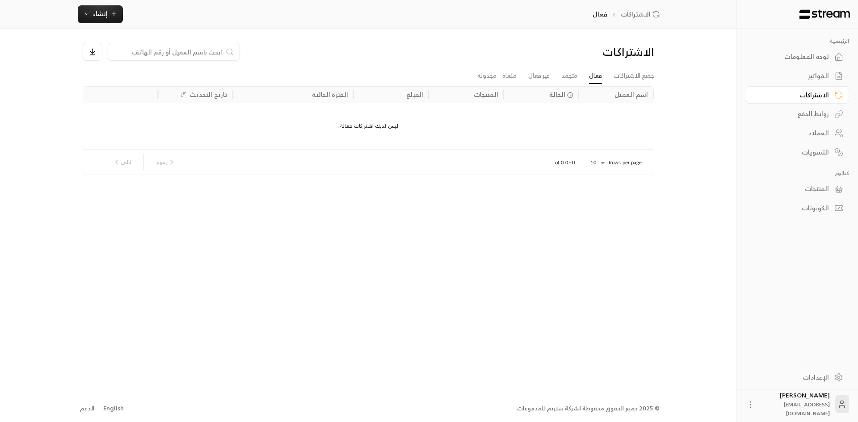
click at [812, 73] on div "الفواتير" at bounding box center [793, 76] width 72 height 9
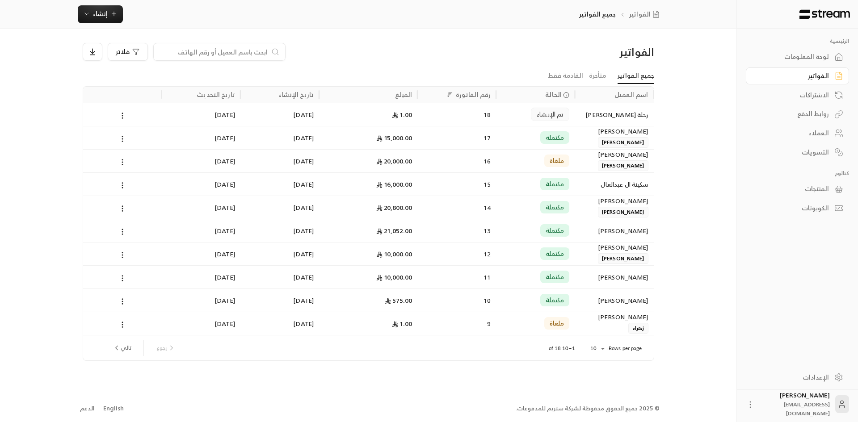
click at [808, 106] on link "روابط الدفع" at bounding box center [797, 113] width 103 height 17
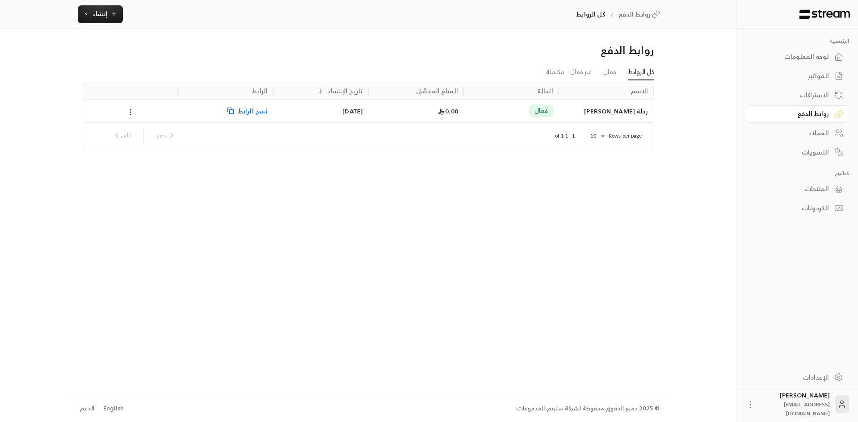
click at [813, 76] on div "الفواتير" at bounding box center [793, 76] width 72 height 9
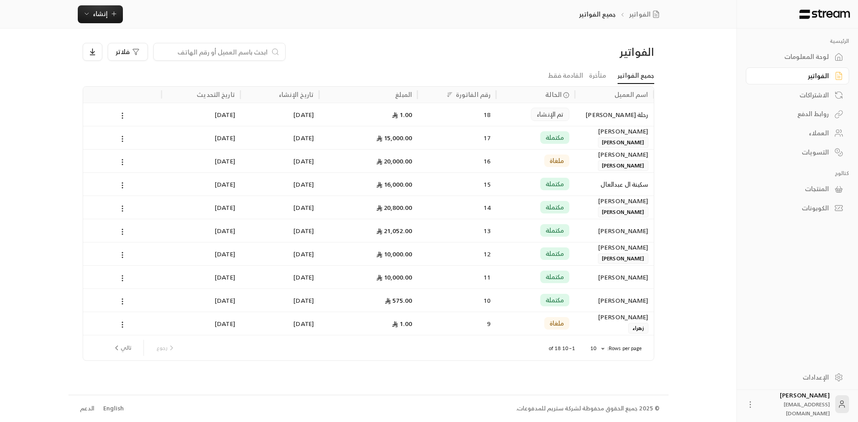
click at [813, 108] on link "روابط الدفع" at bounding box center [797, 113] width 103 height 17
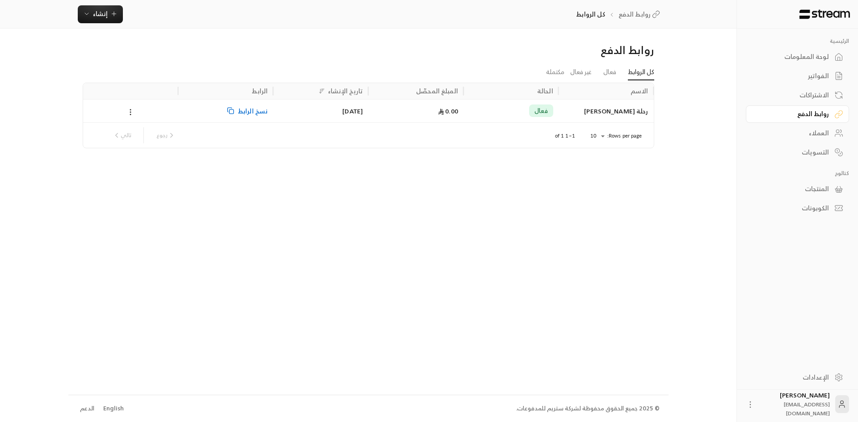
click at [824, 72] on div "الفواتير" at bounding box center [793, 76] width 72 height 9
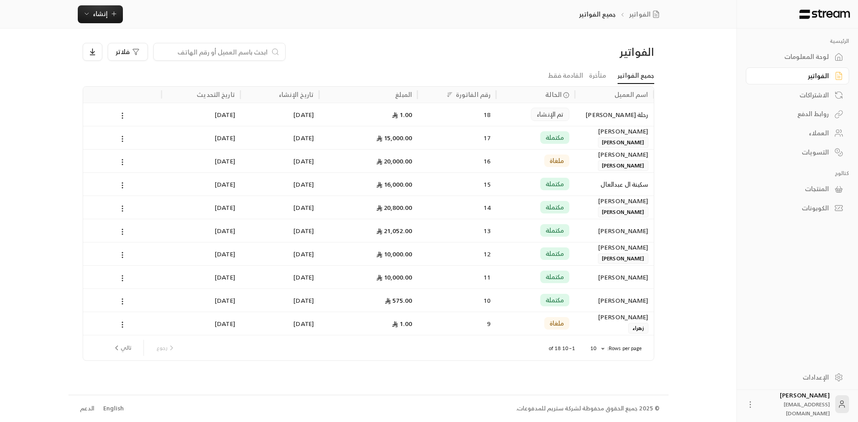
click at [533, 135] on div "مكتملة" at bounding box center [535, 137] width 68 height 23
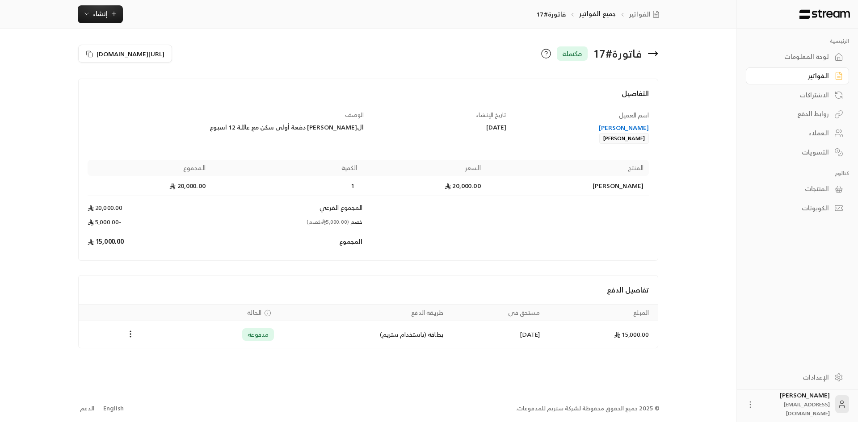
click at [824, 74] on div "الفواتير" at bounding box center [793, 76] width 72 height 9
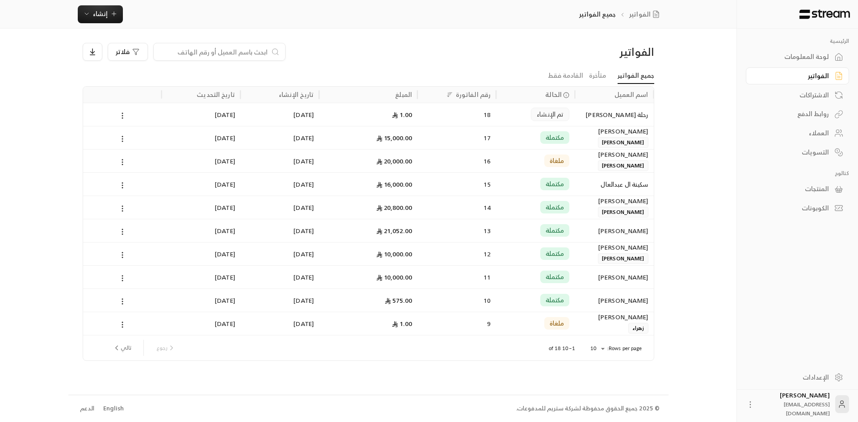
click at [811, 108] on link "روابط الدفع" at bounding box center [797, 113] width 103 height 17
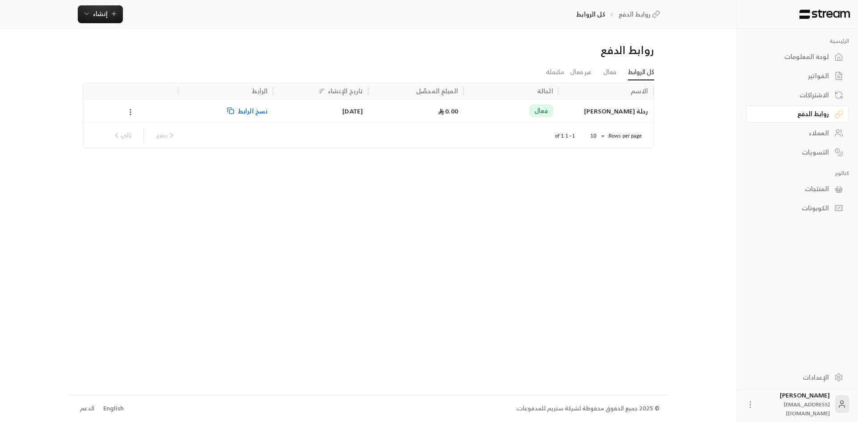
click at [254, 110] on span "نسخ الرابط" at bounding box center [253, 111] width 30 height 23
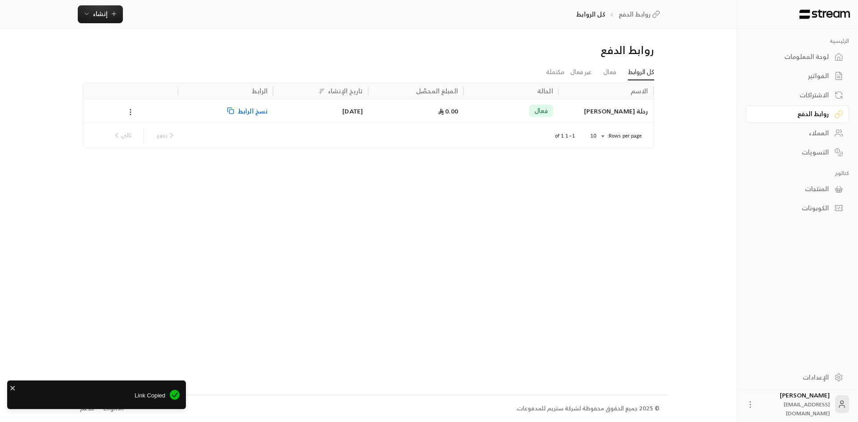
click at [276, 158] on div "روابط الدفع كل الروابط فعال غير فعال مكتملة الاسم الحالة المبلغ المحصّل تاريخ ا…" at bounding box center [368, 212] width 600 height 366
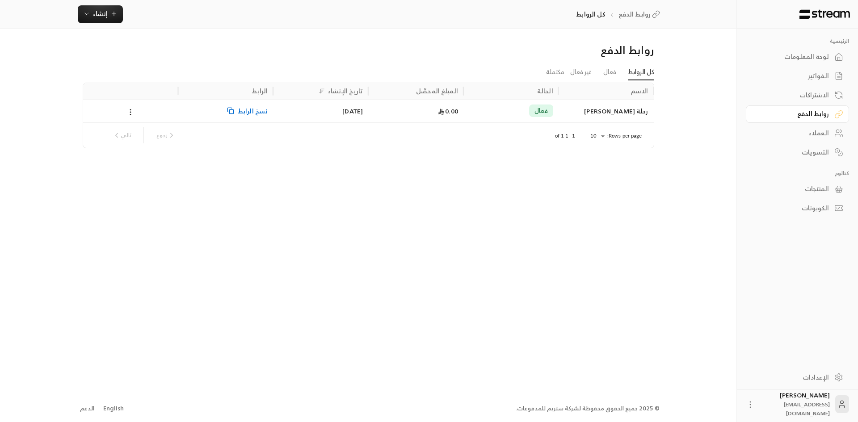
click at [324, 169] on div "روابط الدفع كل الروابط فعال غير فعال مكتملة الاسم الحالة المبلغ المحصّل تاريخ ا…" at bounding box center [368, 212] width 600 height 366
click at [348, 109] on div "[DATE]" at bounding box center [320, 111] width 84 height 23
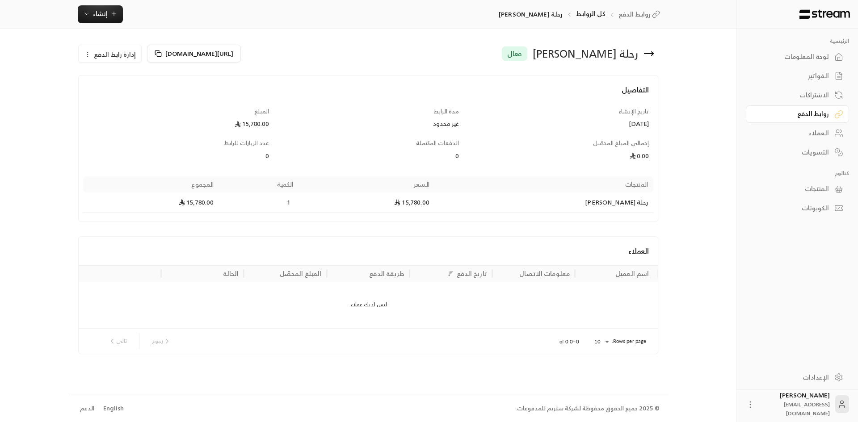
click at [817, 111] on div "روابط الدفع" at bounding box center [793, 113] width 72 height 9
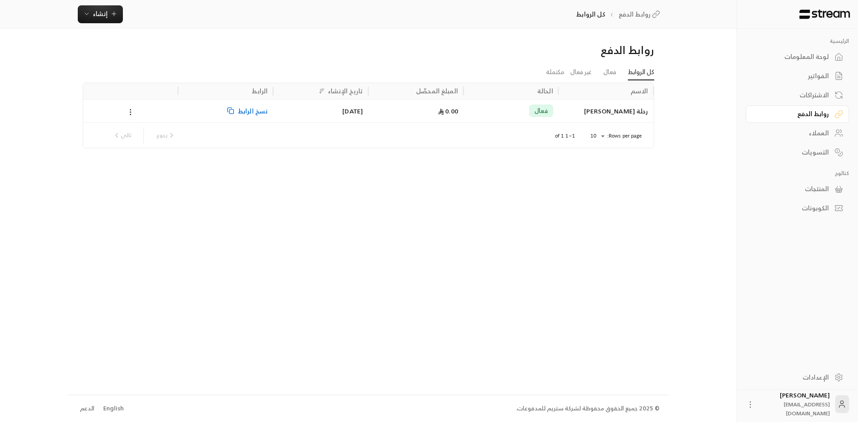
click at [699, 118] on div "الرئيسية لوحة المعلومات الفواتير الاشتراكات روابط الدفع العملاء التسويات كتالوج…" at bounding box center [429, 211] width 722 height 422
click at [817, 86] on div "الاشتراكات" at bounding box center [797, 93] width 103 height 19
click at [817, 75] on div "الفواتير" at bounding box center [793, 76] width 72 height 9
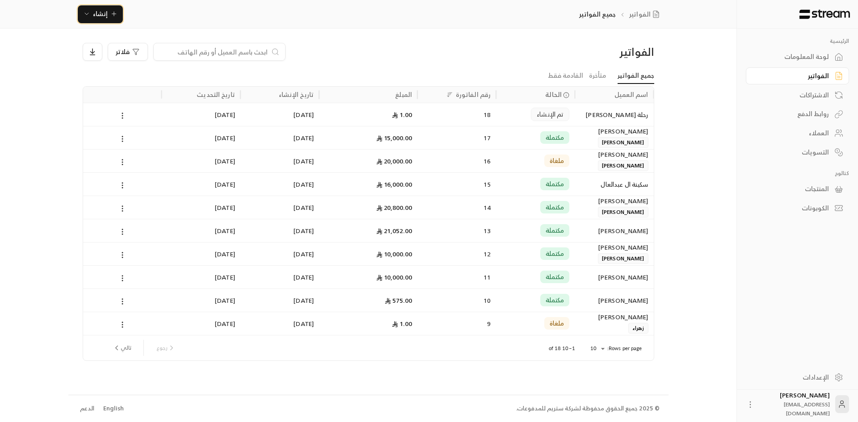
click at [99, 20] on button "إنشاء" at bounding box center [100, 14] width 45 height 18
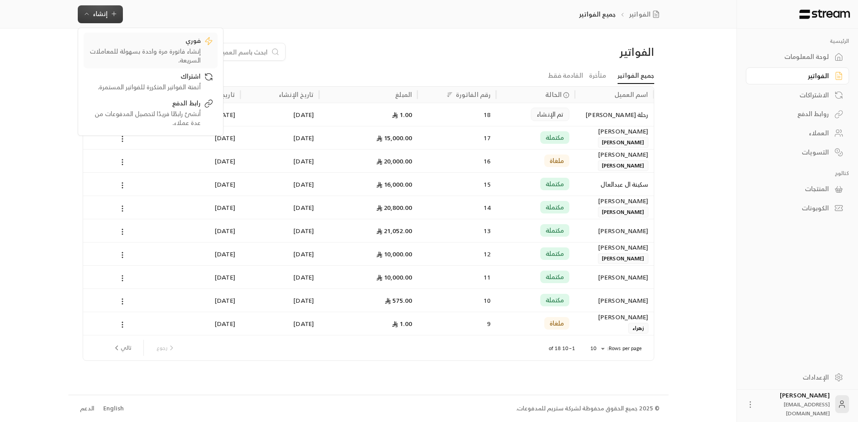
click at [169, 44] on div "فوري" at bounding box center [144, 41] width 113 height 11
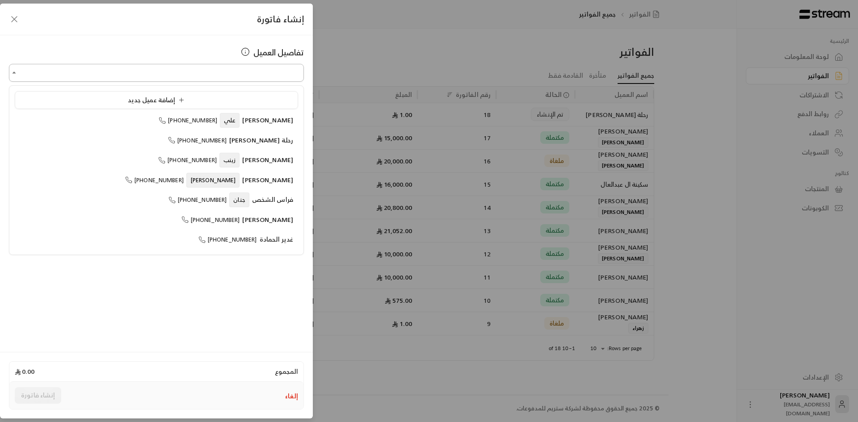
click at [241, 76] on input "اختر العميل" at bounding box center [156, 73] width 295 height 16
click at [280, 75] on input "اختر العميل" at bounding box center [156, 73] width 295 height 16
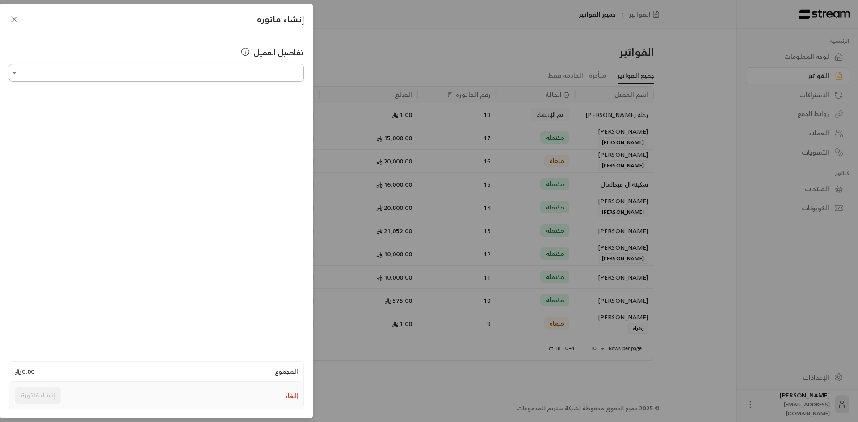
click at [267, 76] on input "اختر العميل" at bounding box center [156, 73] width 295 height 16
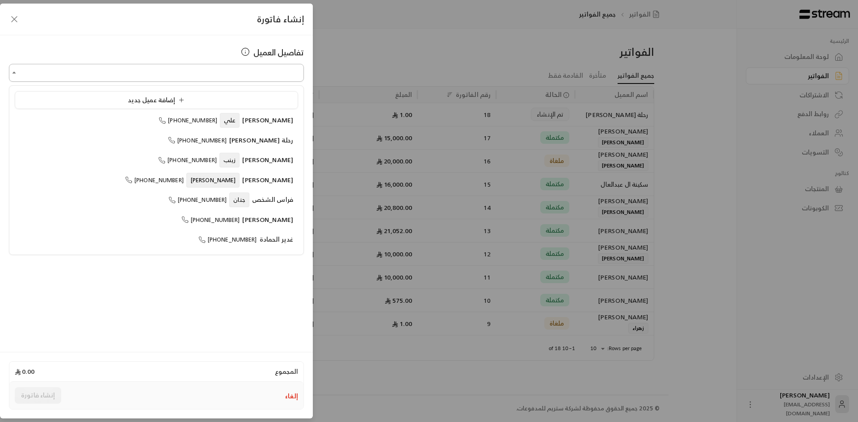
type input "**********"
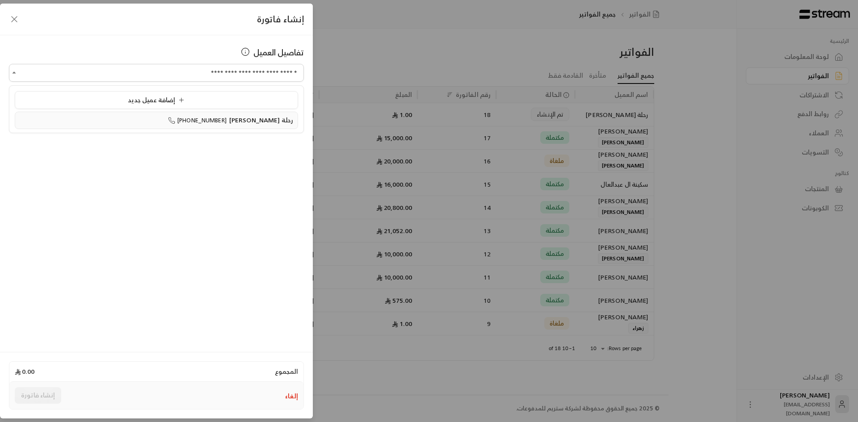
click at [220, 120] on span "+966506805238" at bounding box center [197, 120] width 59 height 10
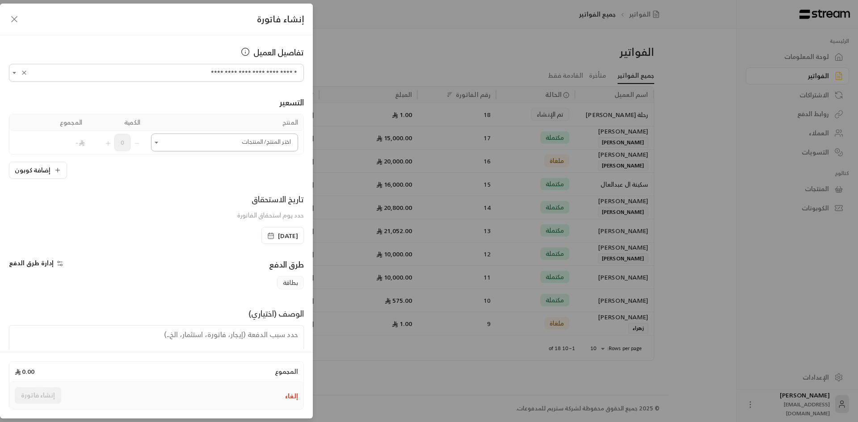
click at [241, 136] on input "اختر العميل" at bounding box center [224, 143] width 147 height 16
click at [186, 106] on div "التسعير" at bounding box center [156, 102] width 295 height 13
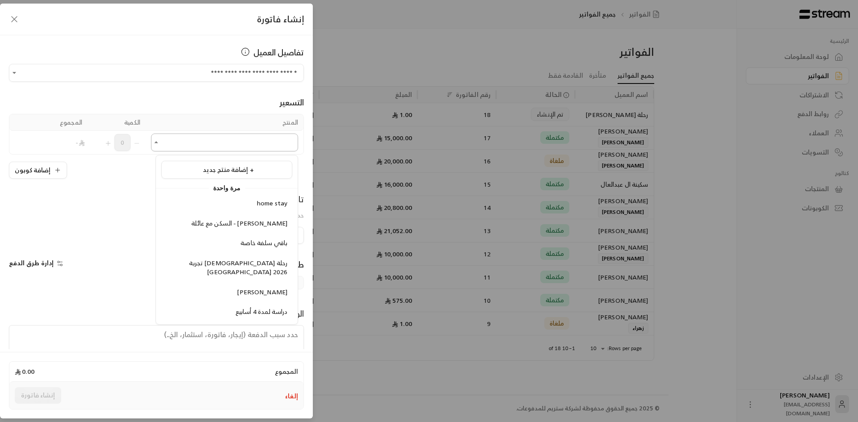
click at [198, 136] on input "اختر العميل" at bounding box center [224, 143] width 147 height 16
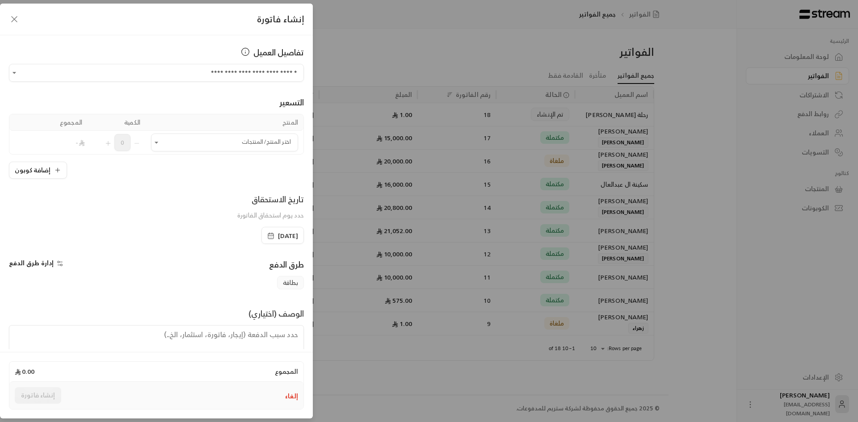
click at [197, 116] on th "المنتج" at bounding box center [225, 122] width 158 height 17
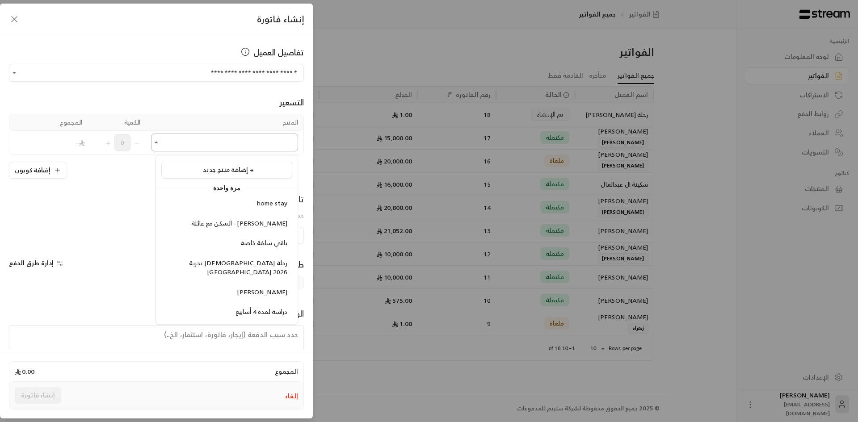
click at [206, 137] on input "اختر العميل" at bounding box center [224, 143] width 147 height 16
click at [241, 171] on span "إضافة منتج جديد +" at bounding box center [228, 169] width 51 height 11
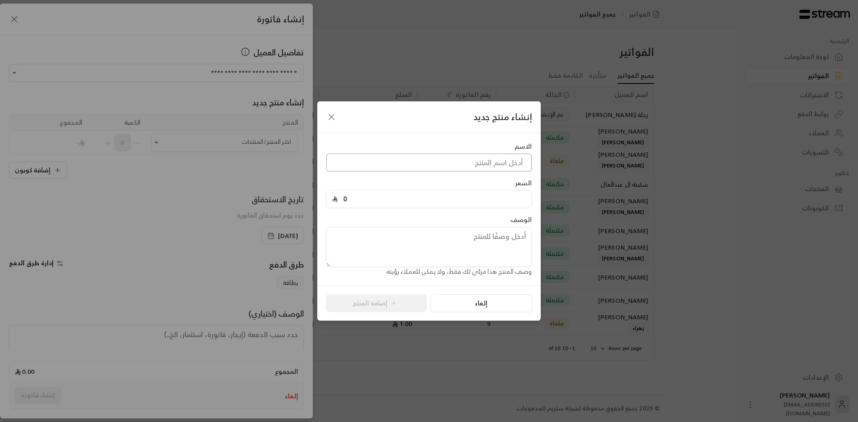
click at [500, 159] on input at bounding box center [429, 163] width 206 height 18
type input "رحلة [PERSON_NAME]"
click at [459, 201] on input "0" at bounding box center [432, 199] width 188 height 17
type input "15780"
click at [371, 307] on button "إضافة المنتج" at bounding box center [376, 304] width 101 height 18
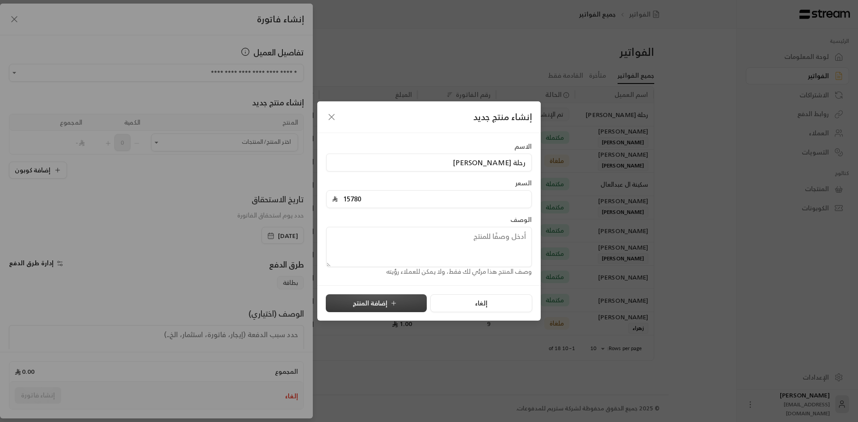
type input "0"
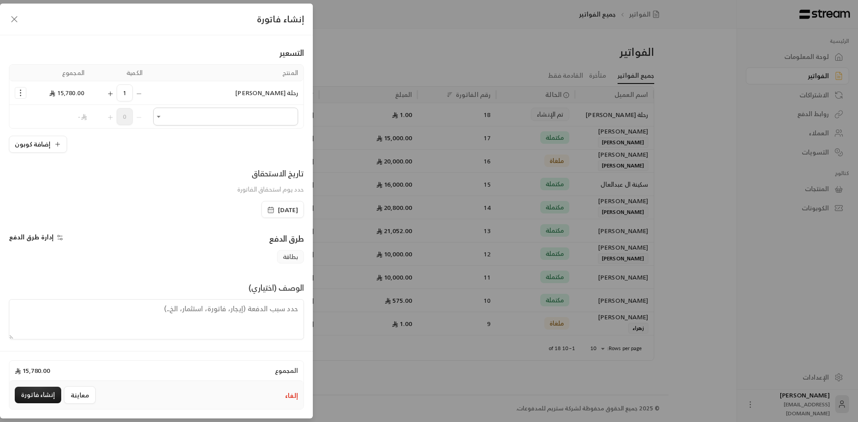
scroll to position [51, 0]
click at [26, 397] on button "إنشاء فاتورة" at bounding box center [38, 395] width 46 height 17
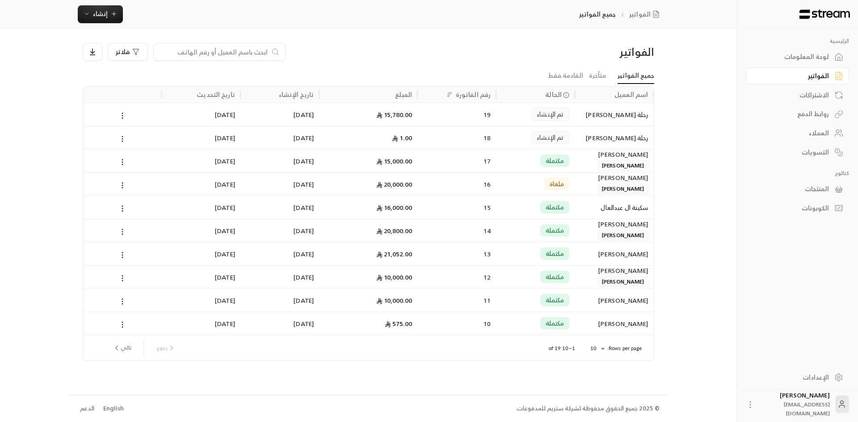
click at [394, 127] on div "1.00" at bounding box center [368, 137] width 88 height 23
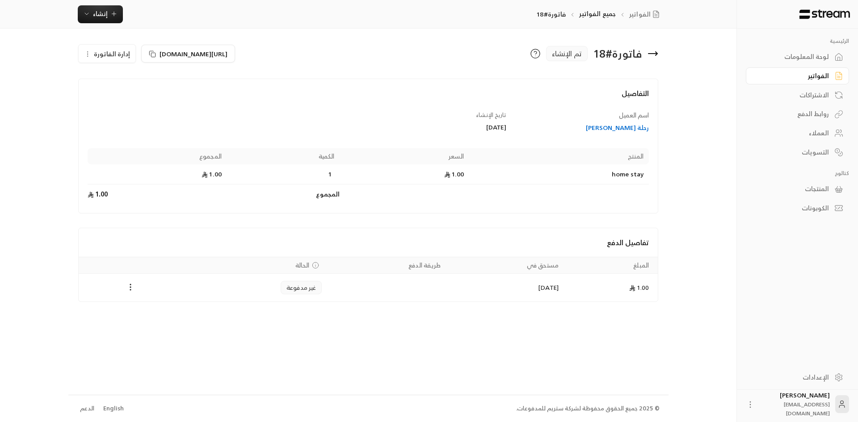
click at [699, 158] on div "الرئيسية لوحة المعلومات الفواتير الاشتراكات روابط الدفع العملاء التسويات كتالوج…" at bounding box center [429, 211] width 722 height 422
click at [716, 228] on div "الرئيسية لوحة المعلومات الفواتير الاشتراكات روابط الدفع العملاء التسويات كتالوج…" at bounding box center [429, 211] width 722 height 422
click at [718, 185] on div "الرئيسية لوحة المعلومات الفواتير الاشتراكات روابط الدفع العملاء التسويات كتالوج…" at bounding box center [429, 211] width 722 height 422
click at [716, 75] on div "الرئيسية لوحة المعلومات الفواتير الاشتراكات روابط الدفع العملاء التسويات كتالوج…" at bounding box center [429, 211] width 722 height 422
click at [198, 55] on span "[URL][DOMAIN_NAME]" at bounding box center [194, 53] width 68 height 9
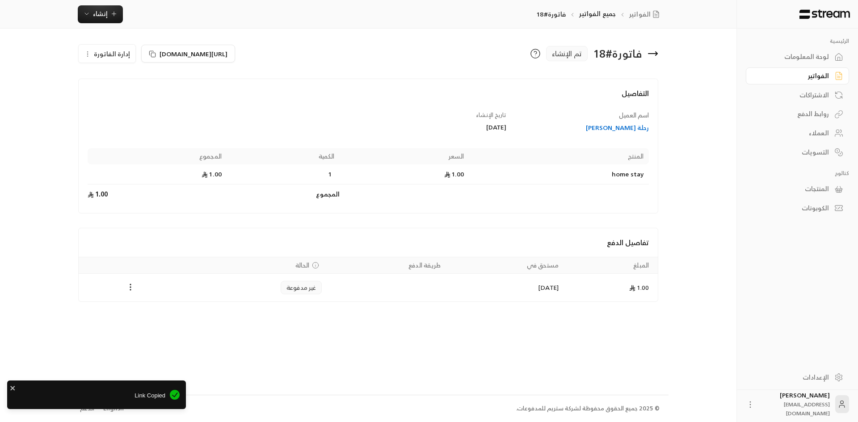
click at [347, 56] on div "[URL][DOMAIN_NAME] إدارة الفاتورة" at bounding box center [221, 53] width 295 height 21
